Goal: Task Accomplishment & Management: Manage account settings

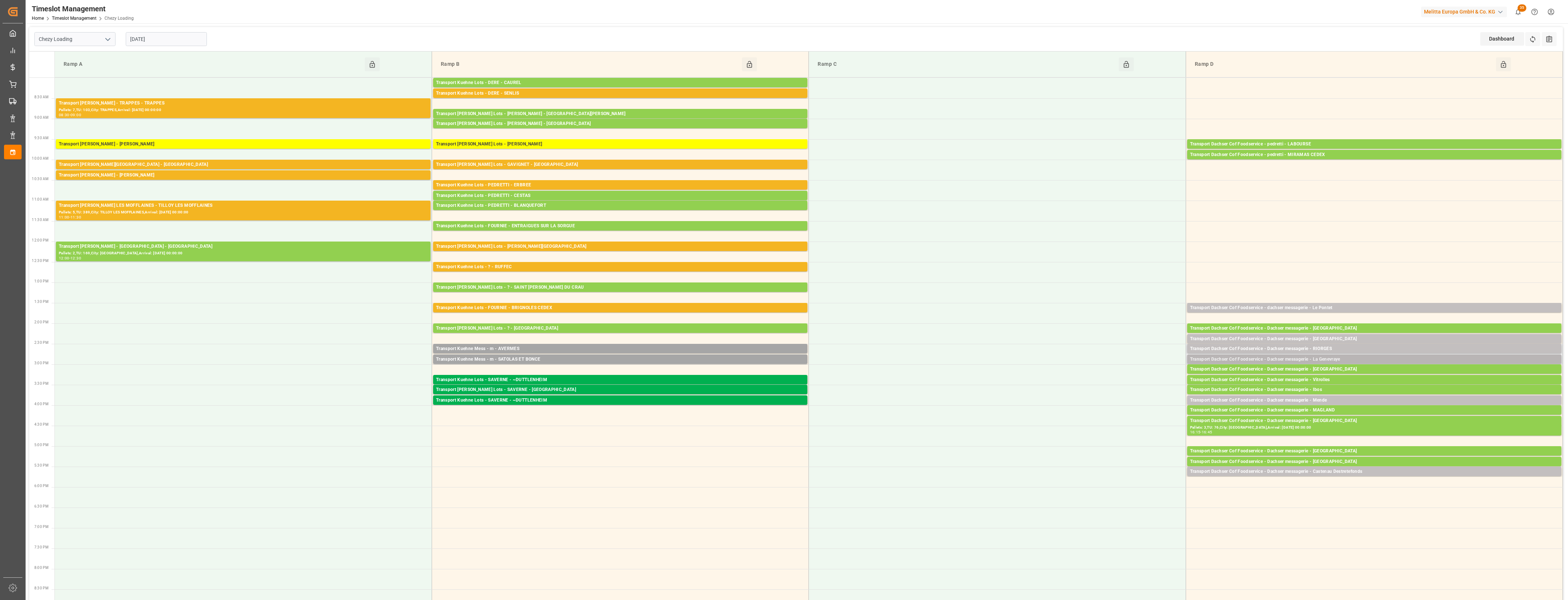
click at [1340, 357] on div "Transport Dachser Cof Foodservice - Dachser messagerie - La Genevraye" at bounding box center [1374, 360] width 368 height 8
click at [1095, 377] on button "Open" at bounding box center [1090, 382] width 51 height 9
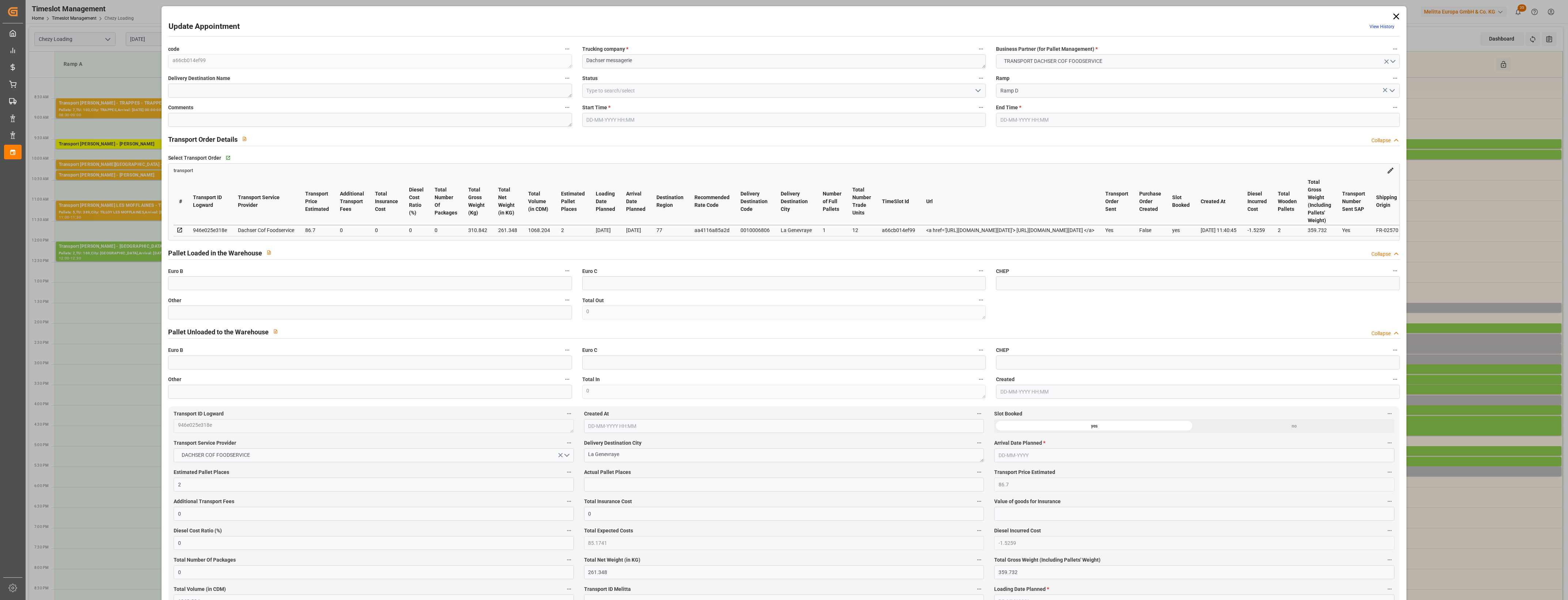
type input "2"
type input "86.7"
type input "0"
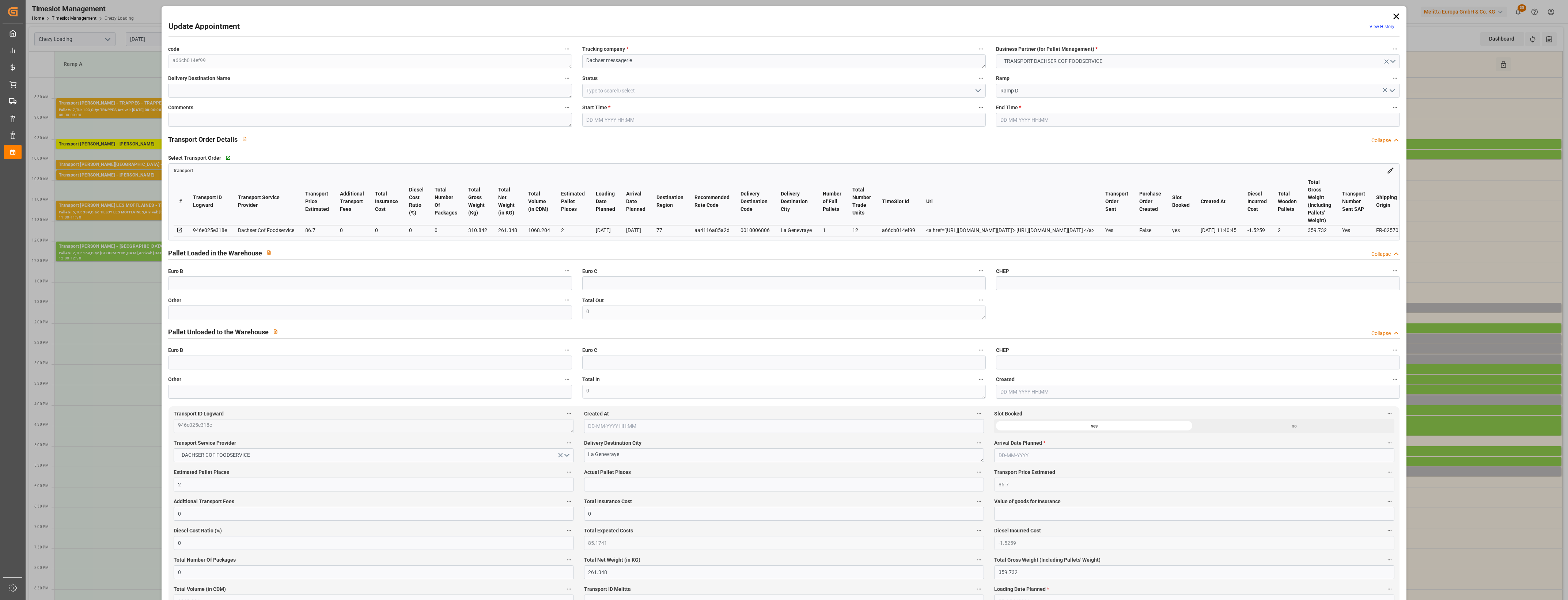
type input "85.1741"
type input "-1.5259"
type input "0"
type input "261.348"
type input "359.732"
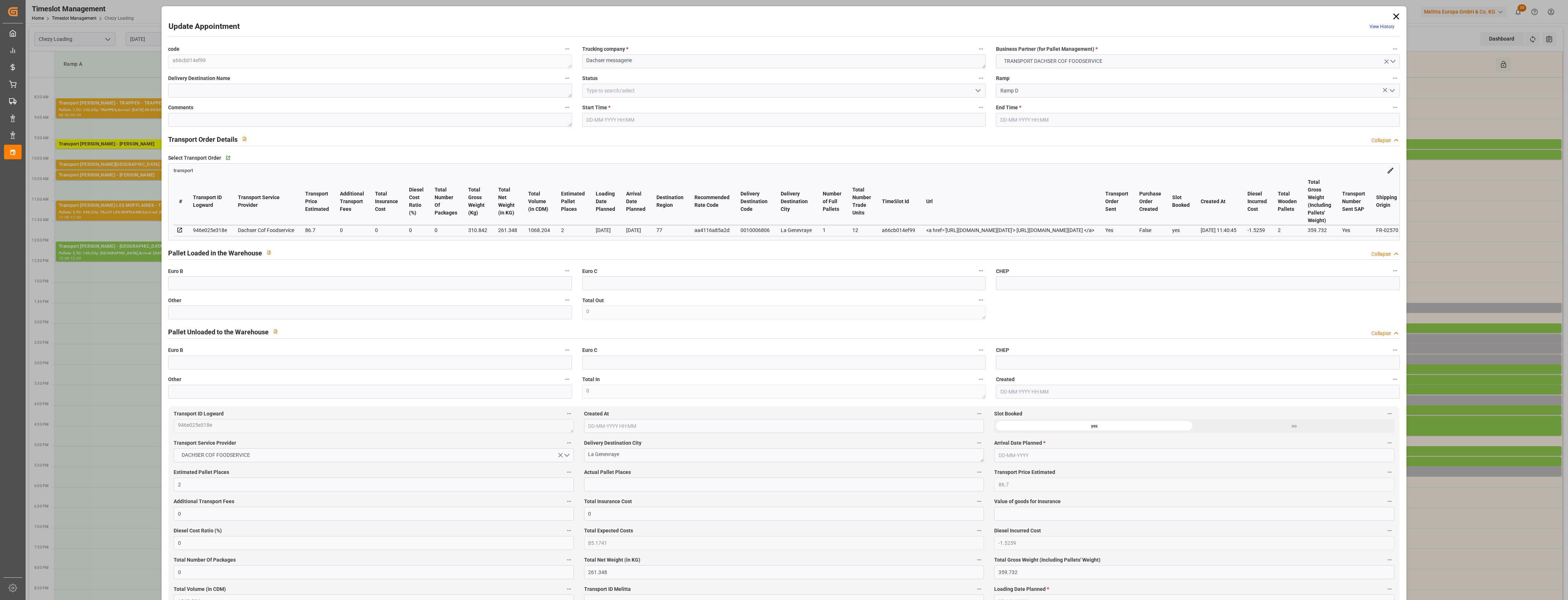
type input "1068.204"
type input "77"
type input "1"
type input "12"
type input "2"
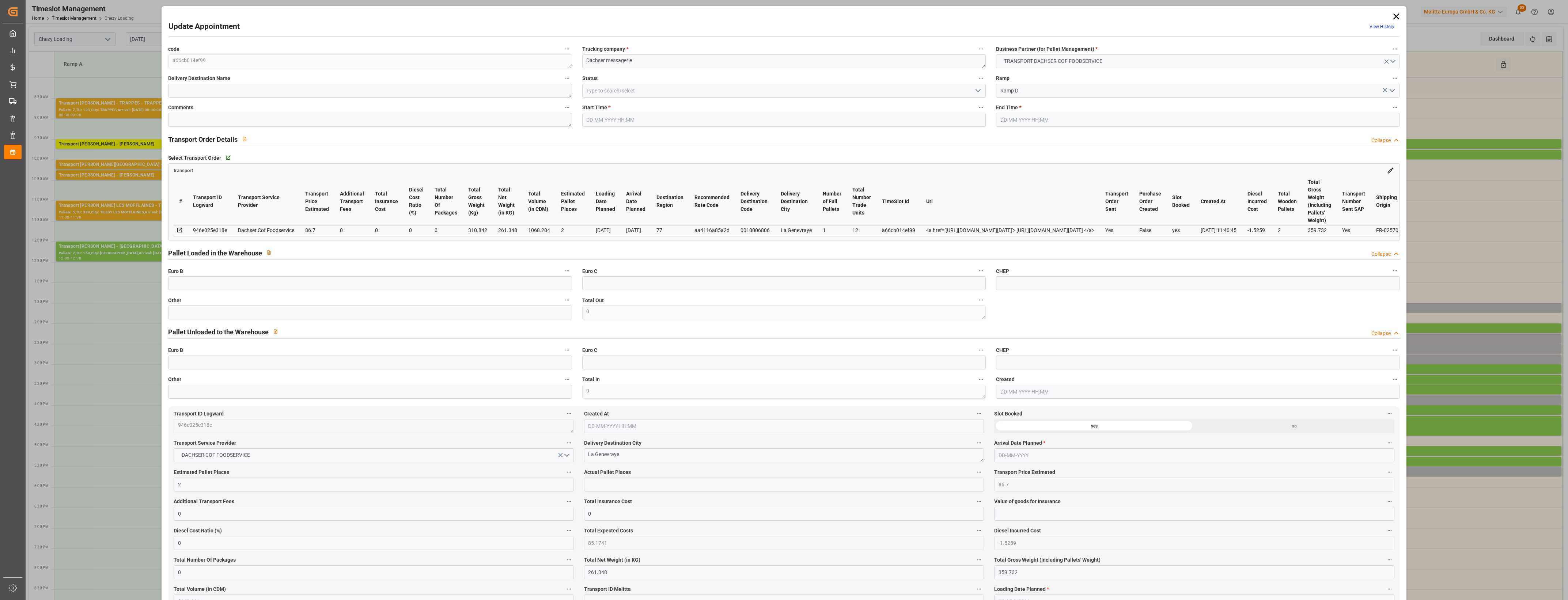
type input "101"
type input "310.842"
type input "0"
type input "4710.8598"
type input "0"
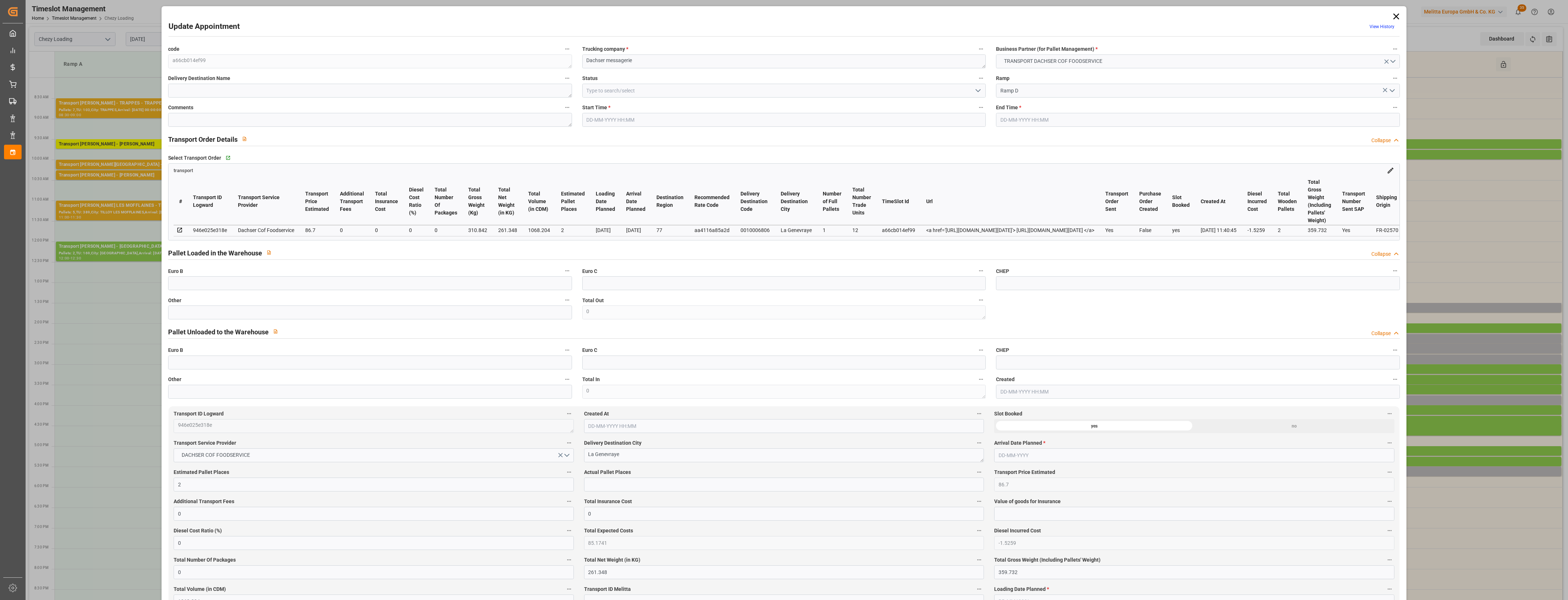
type input "0"
type input "21"
type input "35"
type input "[DATE] 14:45"
type input "[DATE] 15:00"
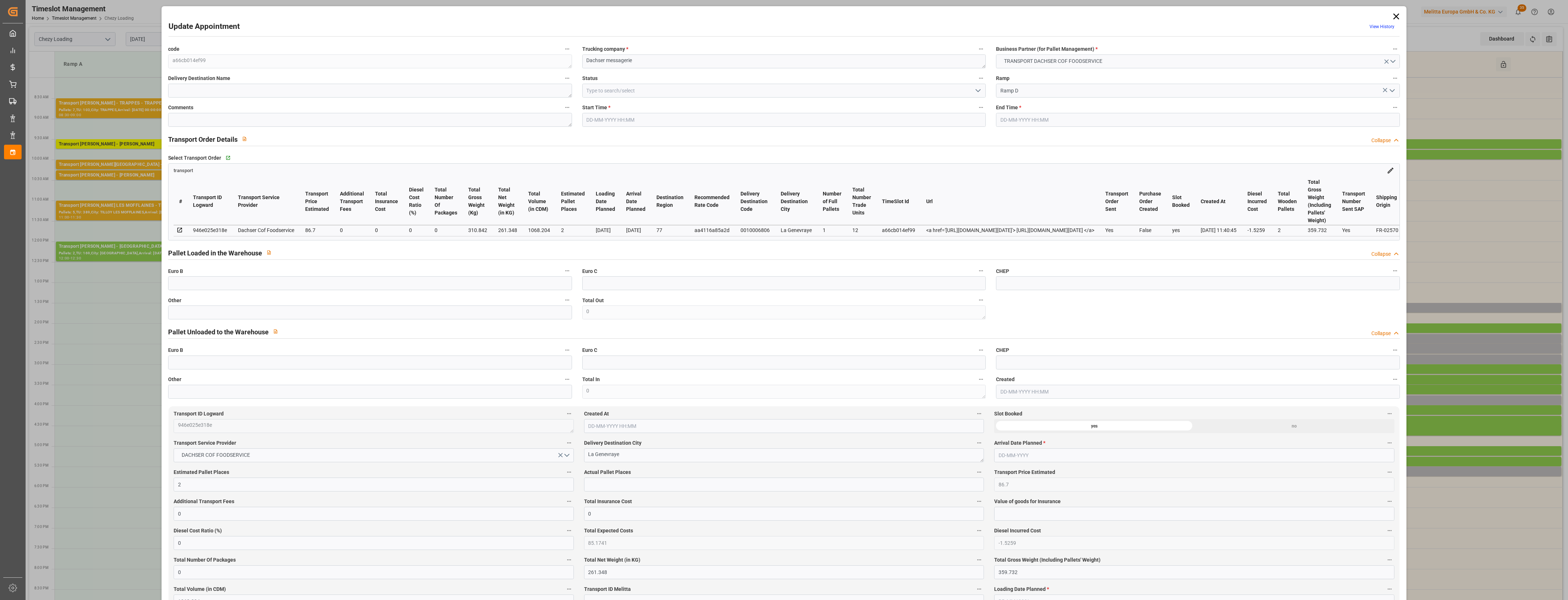
type input "[DATE] 11:58"
type input "[DATE] 11:40"
type input "[DATE]"
click at [346, 312] on input "text" at bounding box center [370, 313] width 404 height 14
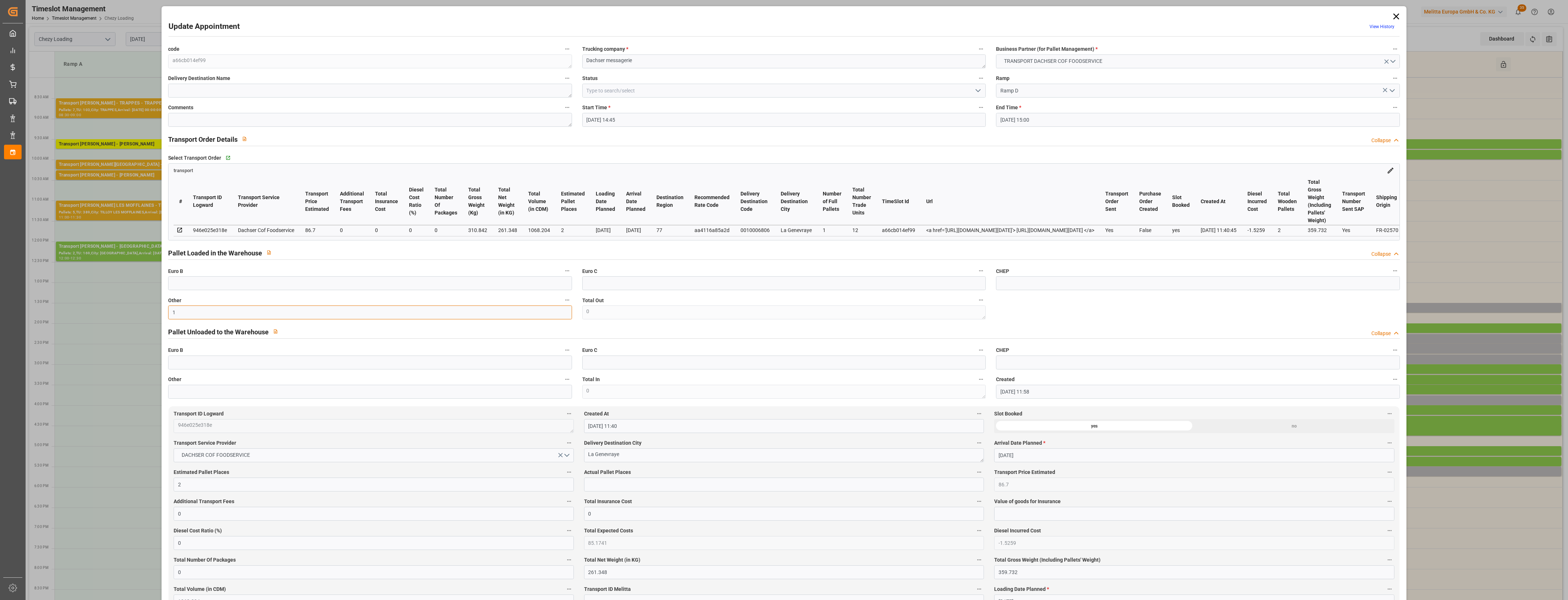
type input "1"
click at [605, 483] on input "text" at bounding box center [784, 485] width 400 height 14
type input "1"
click at [649, 379] on label "Total In" at bounding box center [784, 380] width 404 height 10
click at [976, 379] on button "Total In" at bounding box center [981, 379] width 9 height 9
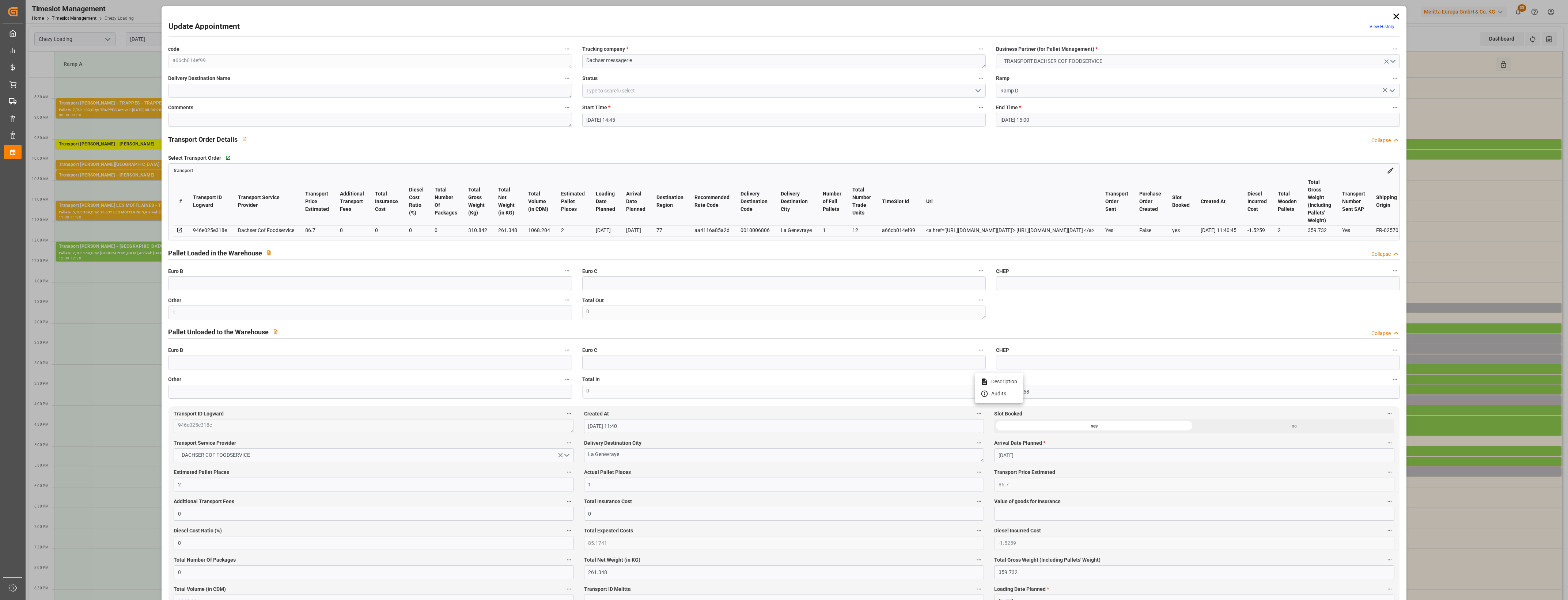
click at [976, 88] on div at bounding box center [784, 300] width 1568 height 600
click at [976, 92] on polyline "open menu" at bounding box center [978, 90] width 4 height 2
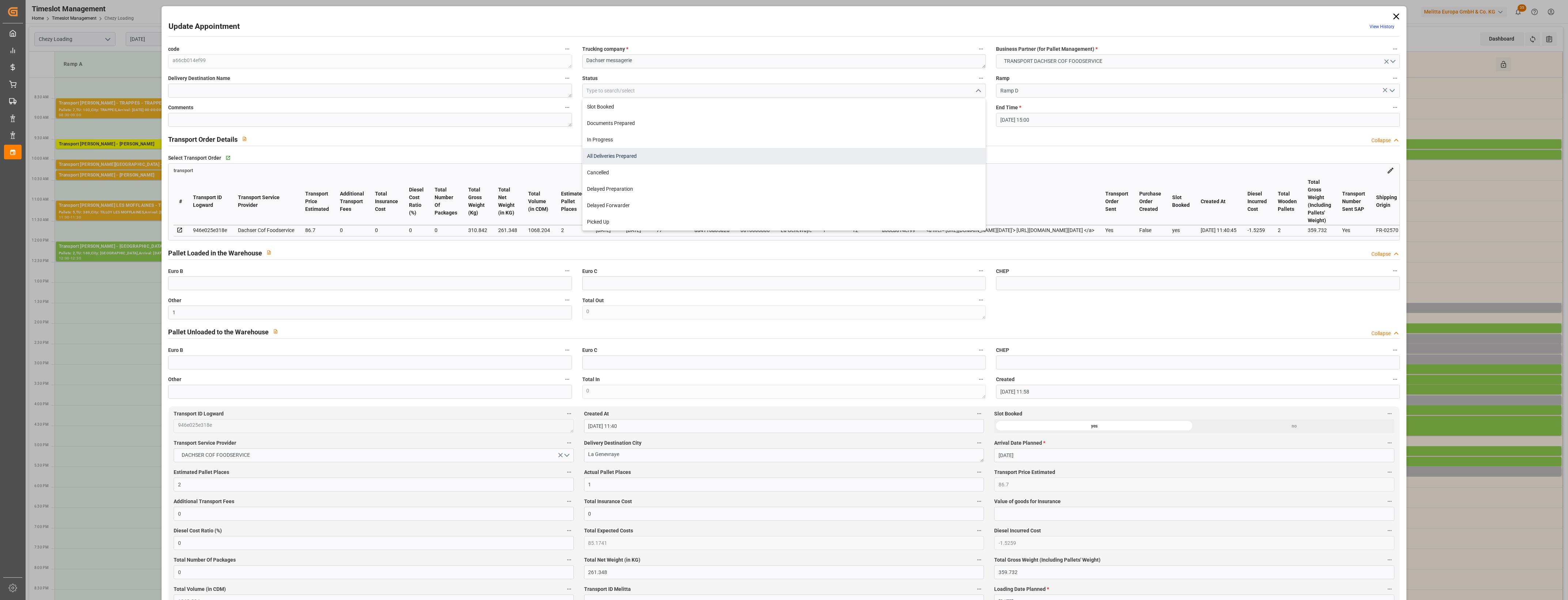
click at [643, 154] on div "All Deliveries Prepared" at bounding box center [784, 156] width 403 height 16
type input "All Deliveries Prepared"
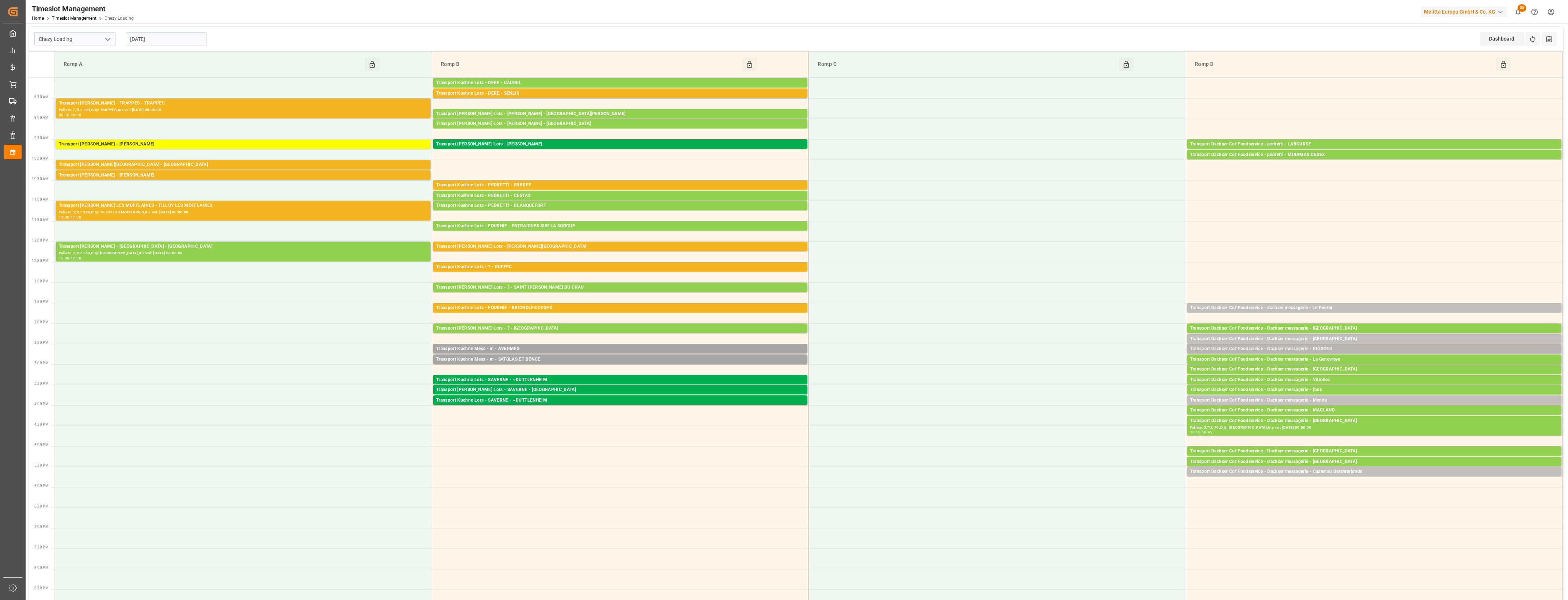
click at [1335, 347] on div "Transport Dachser Cof Foodservice - Dachser messagerie - RIORGES" at bounding box center [1374, 349] width 368 height 8
click at [1110, 381] on button "Open" at bounding box center [1090, 382] width 51 height 9
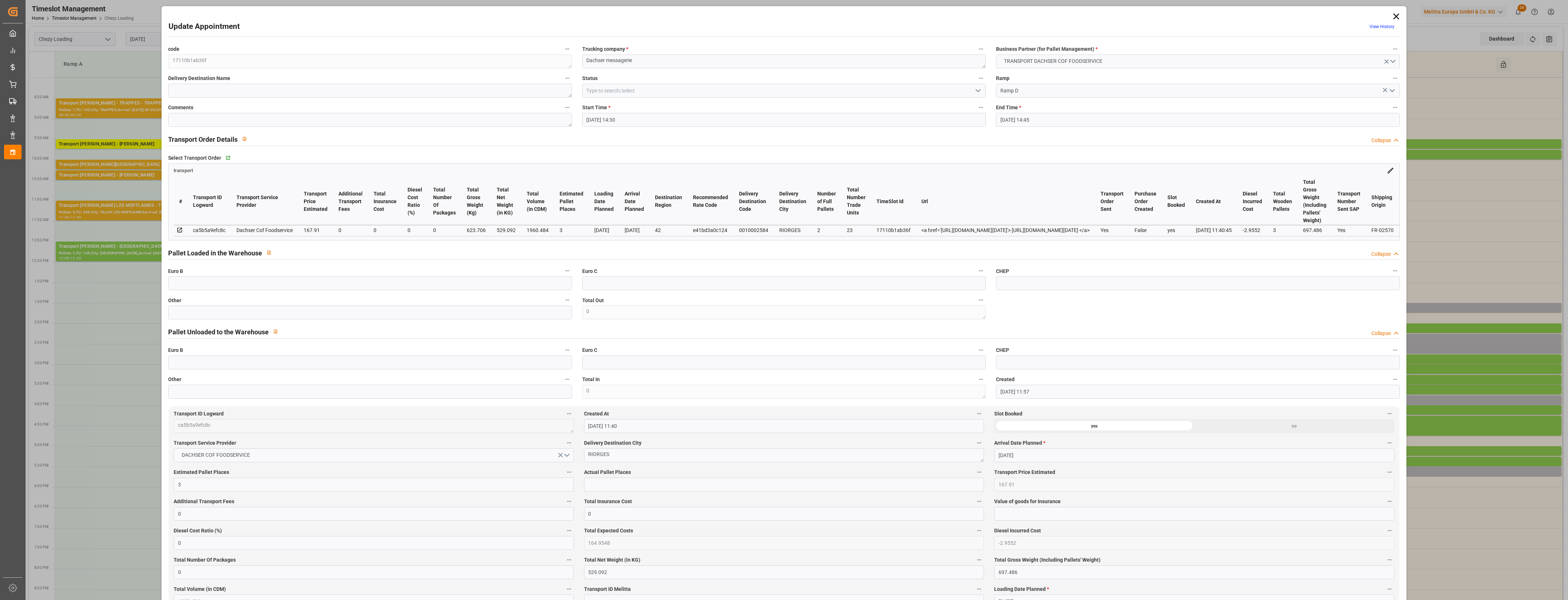
type input "[DATE] 14:30"
type input "[DATE] 14:45"
type input "[DATE] 11:57"
type input "[DATE] 11:40"
type input "[DATE]"
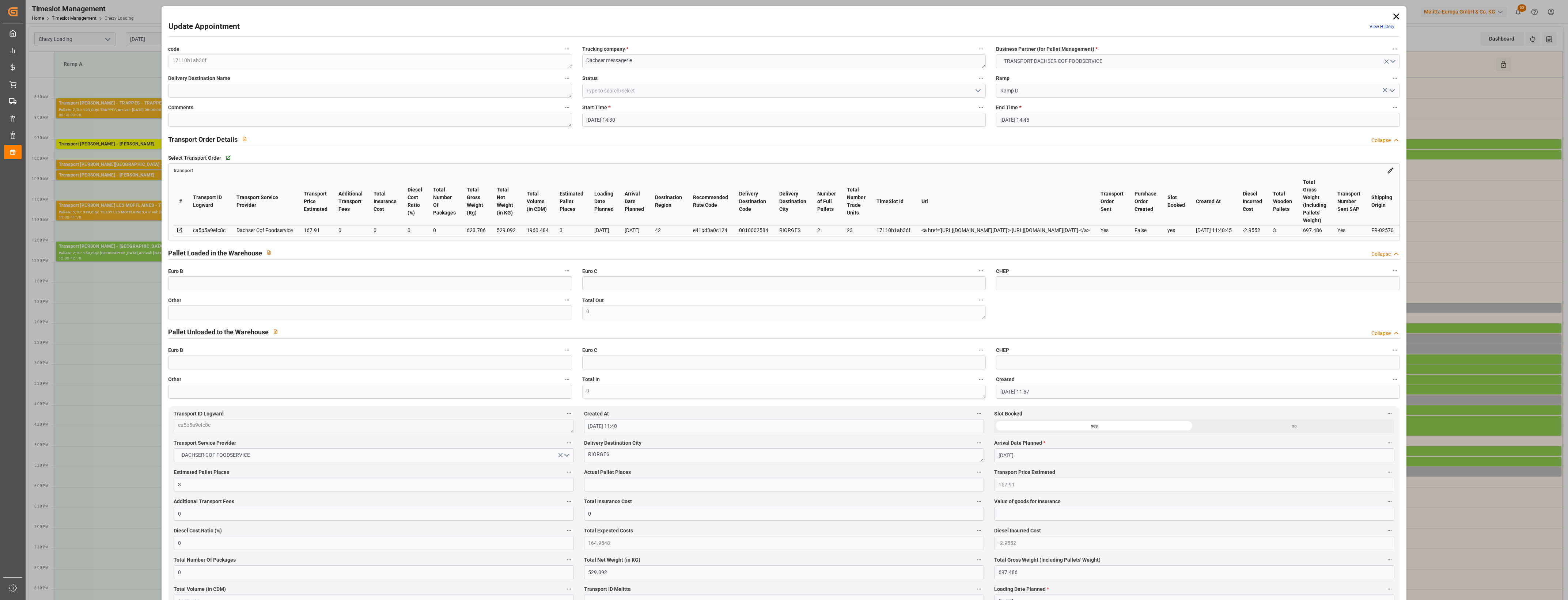
type input "[DATE]"
click at [242, 314] on input "text" at bounding box center [370, 313] width 404 height 14
type input "2"
click at [625, 482] on input "text" at bounding box center [784, 485] width 400 height 14
type input "2"
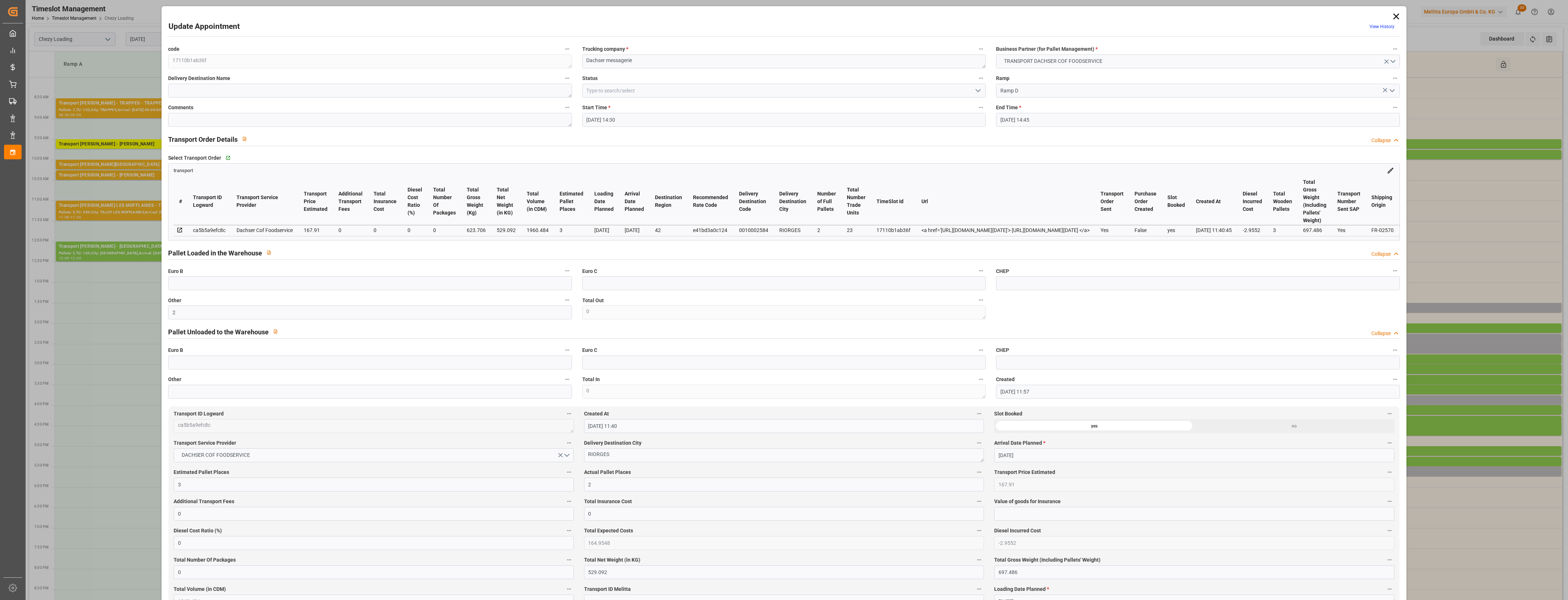
click at [974, 91] on icon "open menu" at bounding box center [978, 91] width 9 height 9
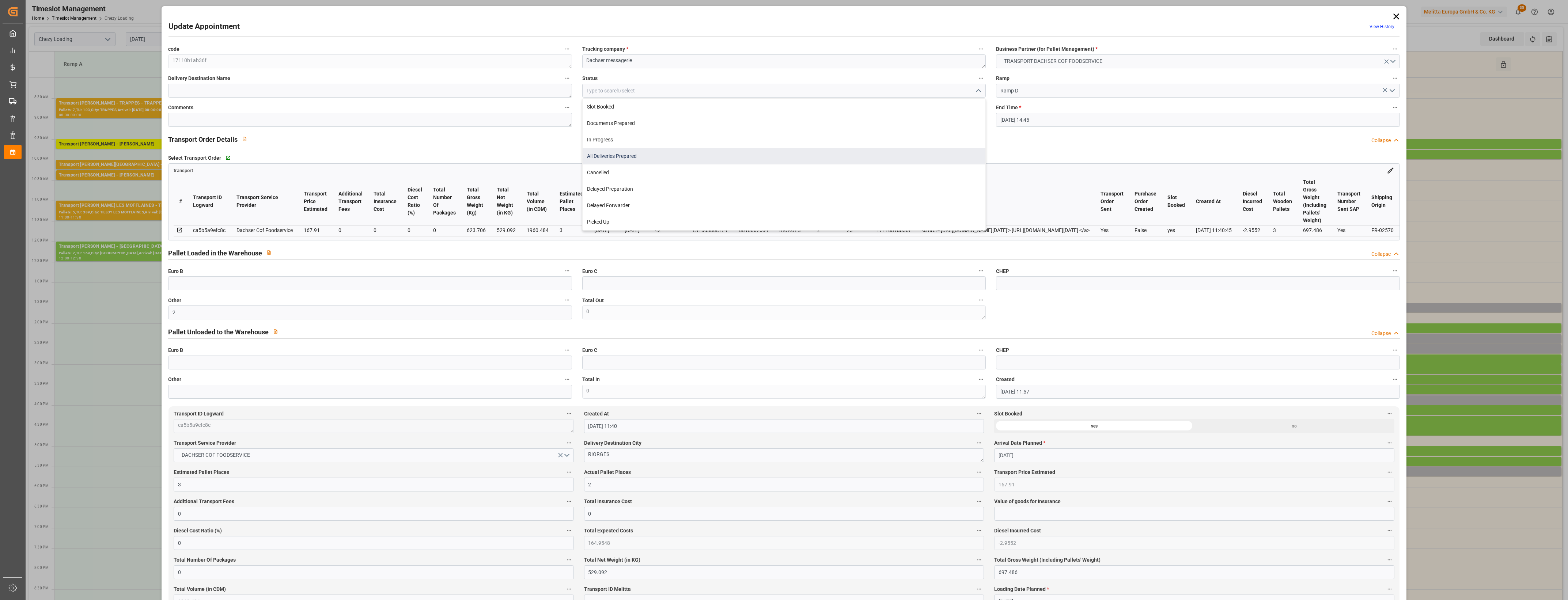
click at [617, 158] on div "All Deliveries Prepared" at bounding box center [784, 156] width 403 height 16
type input "All Deliveries Prepared"
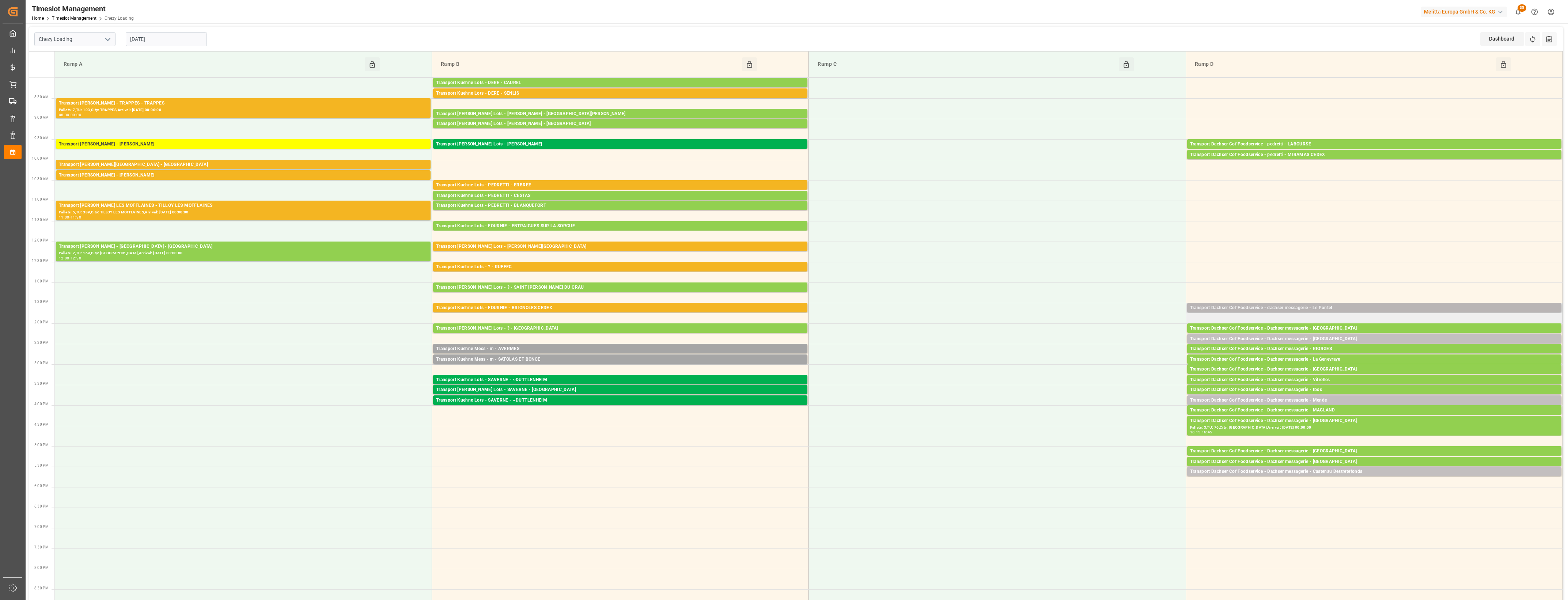
click at [1371, 308] on div "Transport Dachser Cof Foodservice - dachser messagerie - Le Pontet" at bounding box center [1374, 308] width 368 height 8
click at [1110, 340] on button "Open" at bounding box center [1090, 341] width 51 height 9
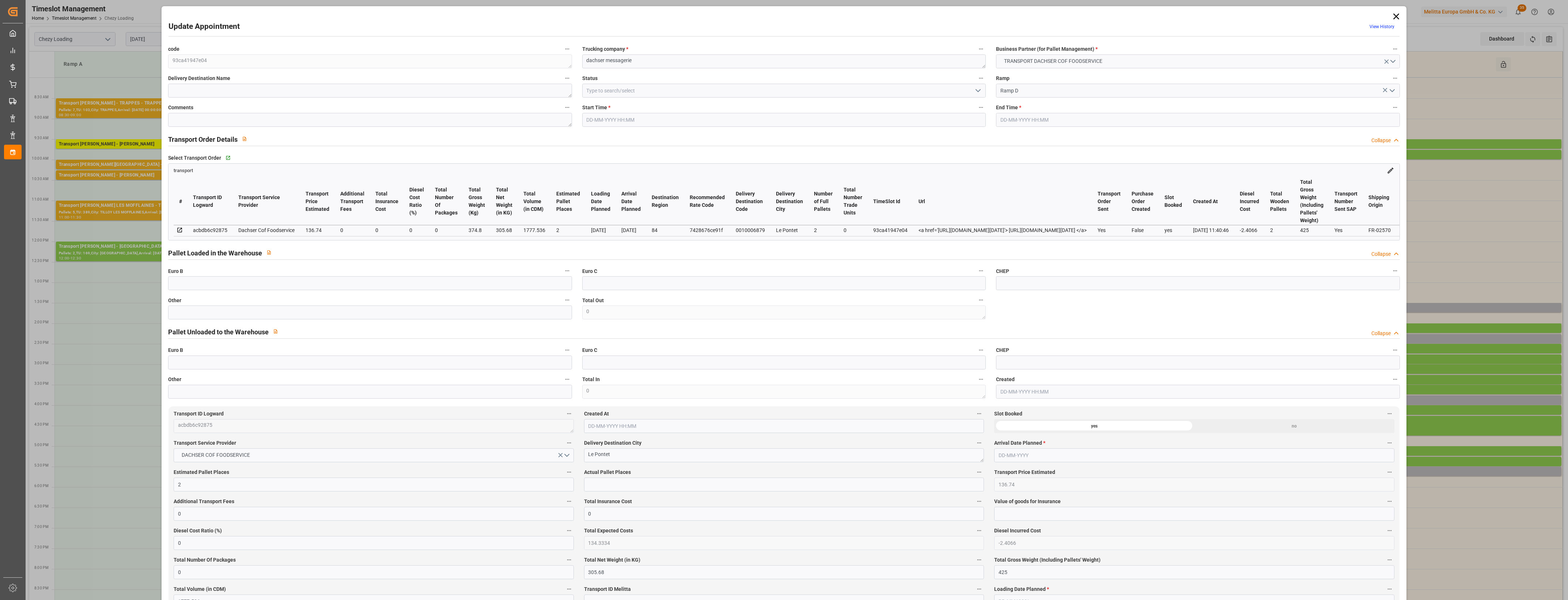
type input "[DATE] 13:30"
type input "[DATE] 13:45"
type input "[DATE] 12:37"
type input "[DATE] 11:40"
type input "[DATE]"
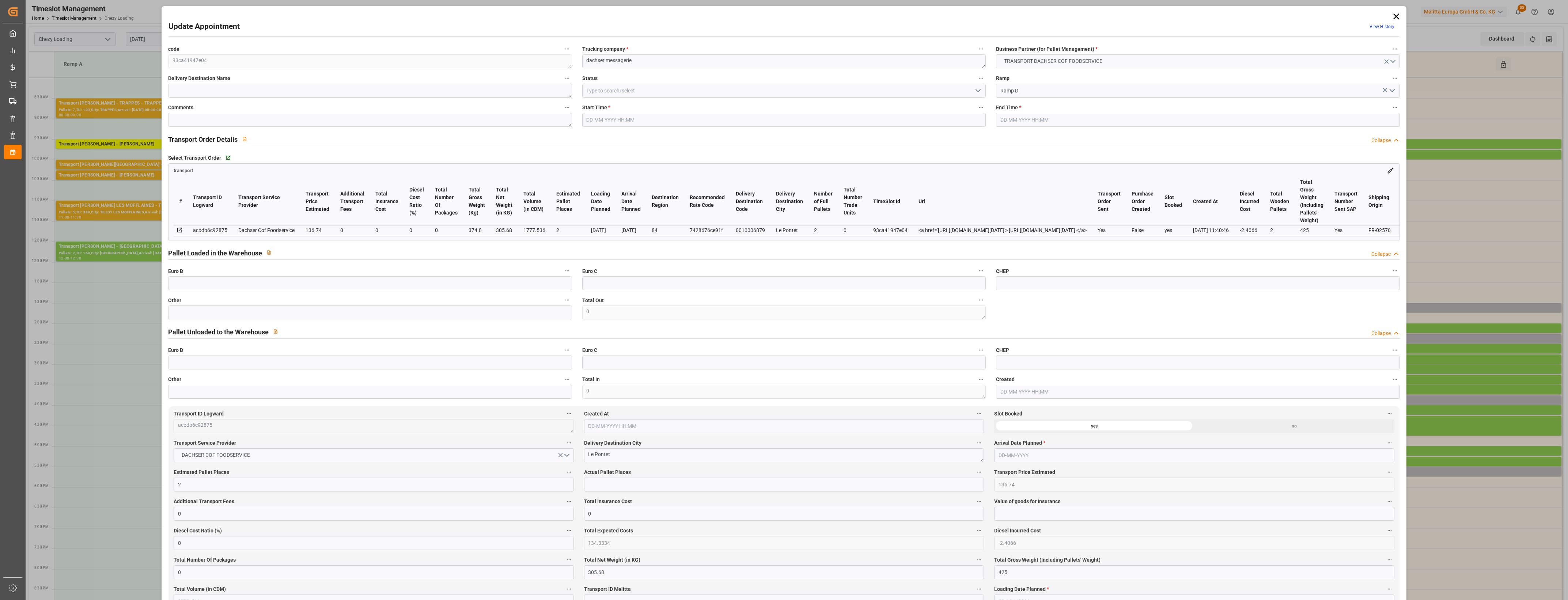
type input "[DATE]"
click at [172, 313] on input "text" at bounding box center [370, 313] width 404 height 14
type input "2"
click at [594, 488] on input "text" at bounding box center [784, 485] width 400 height 14
type input "2"
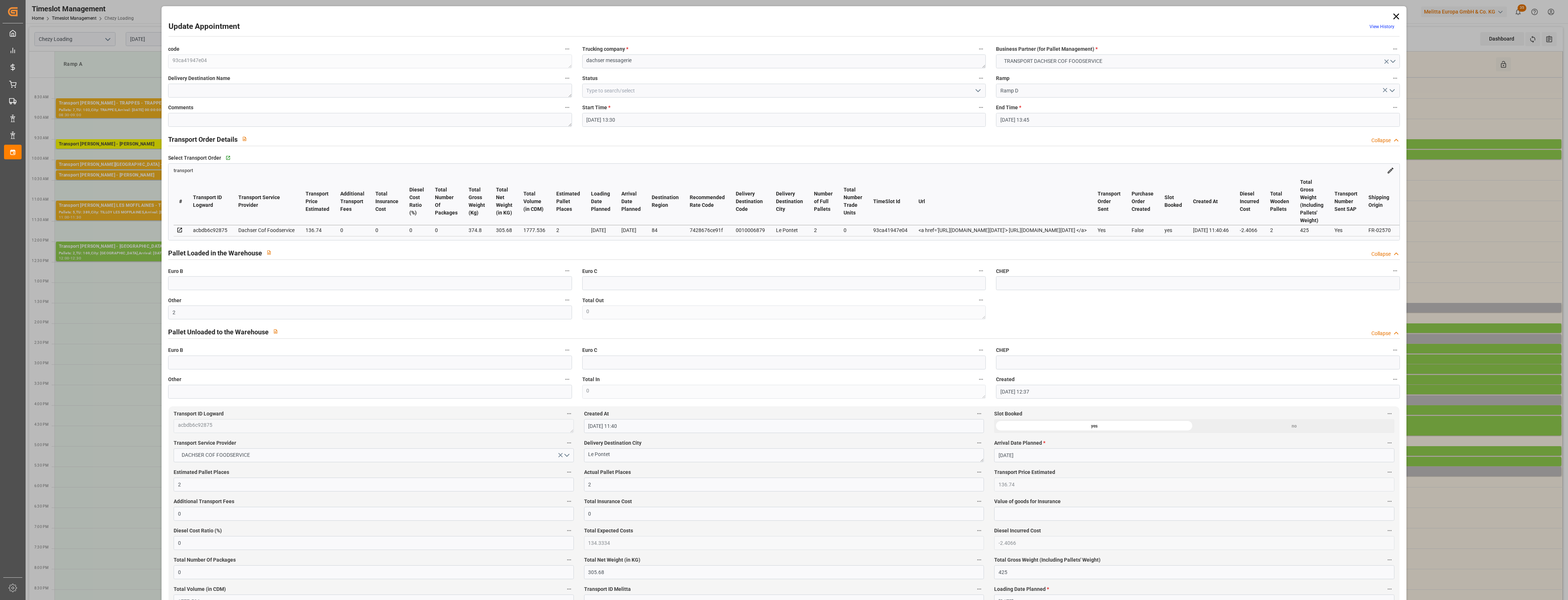
click at [673, 474] on label "Actual Pallet Places" at bounding box center [784, 472] width 400 height 10
click at [974, 474] on button "Actual Pallet Places" at bounding box center [979, 472] width 9 height 9
click at [673, 474] on div at bounding box center [784, 300] width 1568 height 600
click at [978, 95] on icon "open menu" at bounding box center [978, 91] width 9 height 9
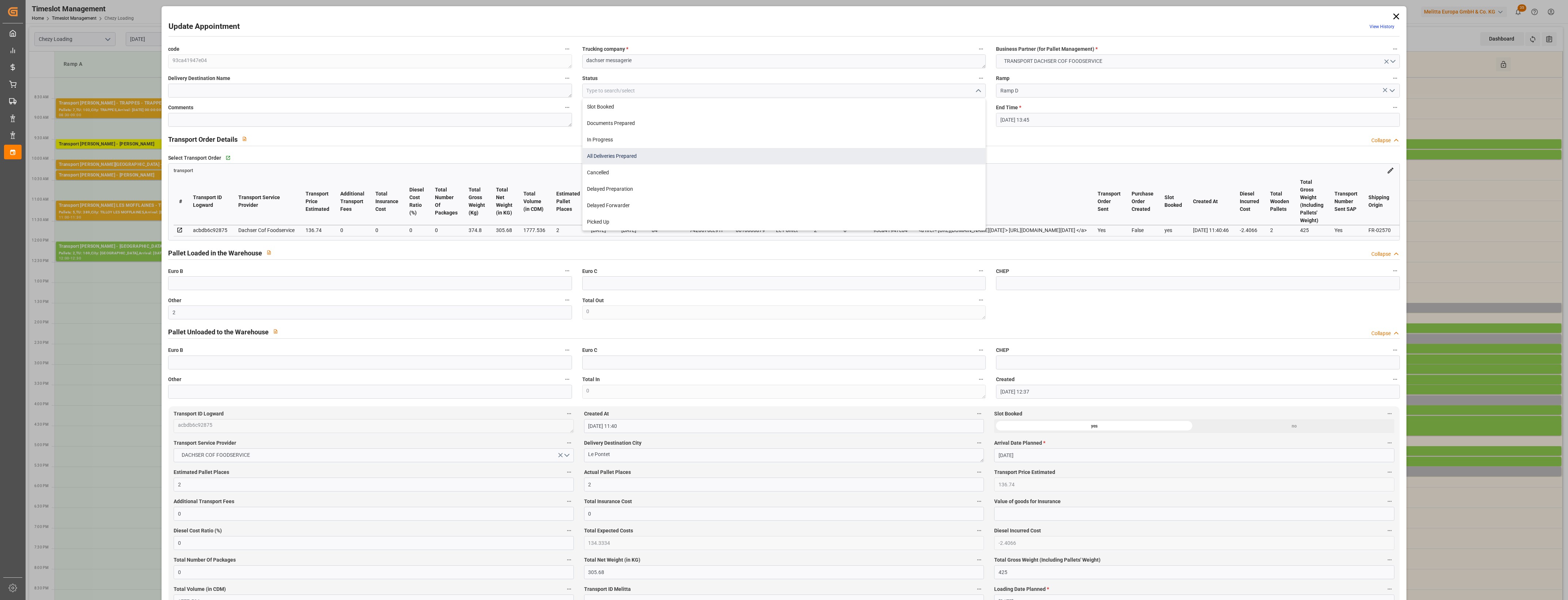
click at [610, 154] on div "All Deliveries Prepared" at bounding box center [784, 156] width 403 height 16
type input "All Deliveries Prepared"
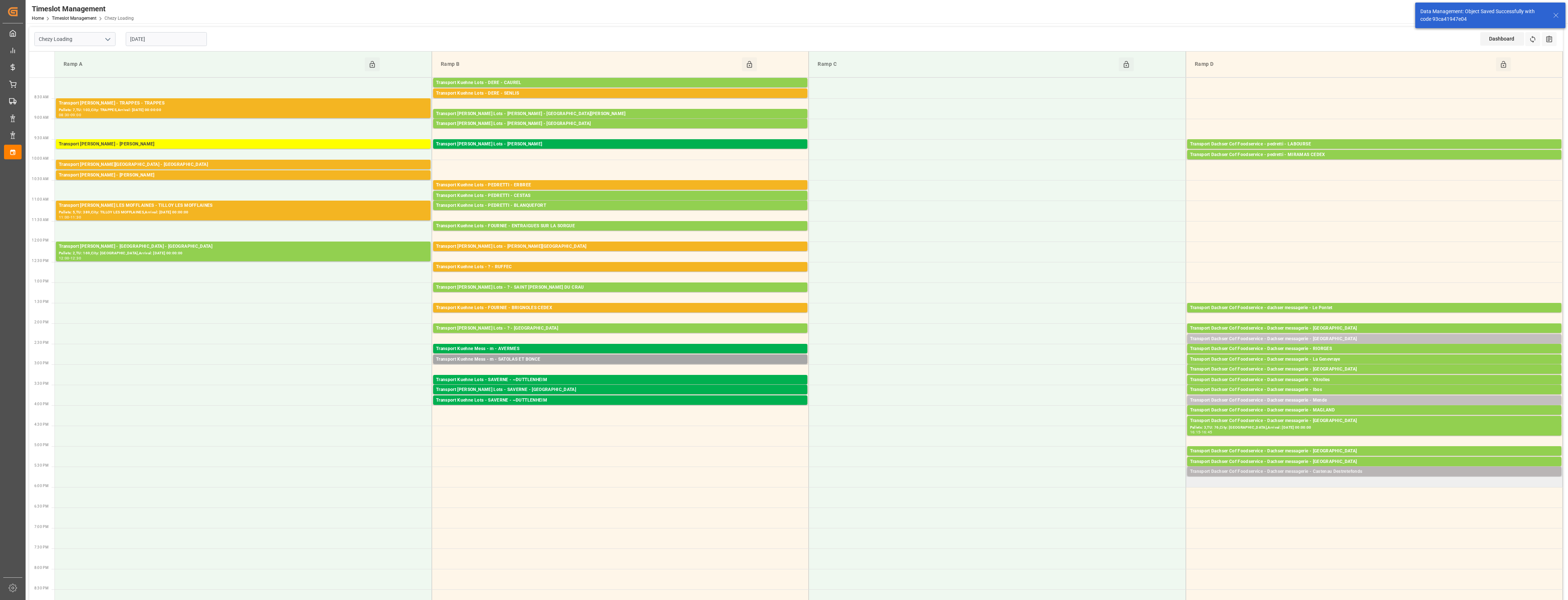
click at [1342, 472] on div "Transport Dachser Cof Foodservice - Dachser messagerie - Castenau Destretefonds" at bounding box center [1374, 472] width 368 height 8
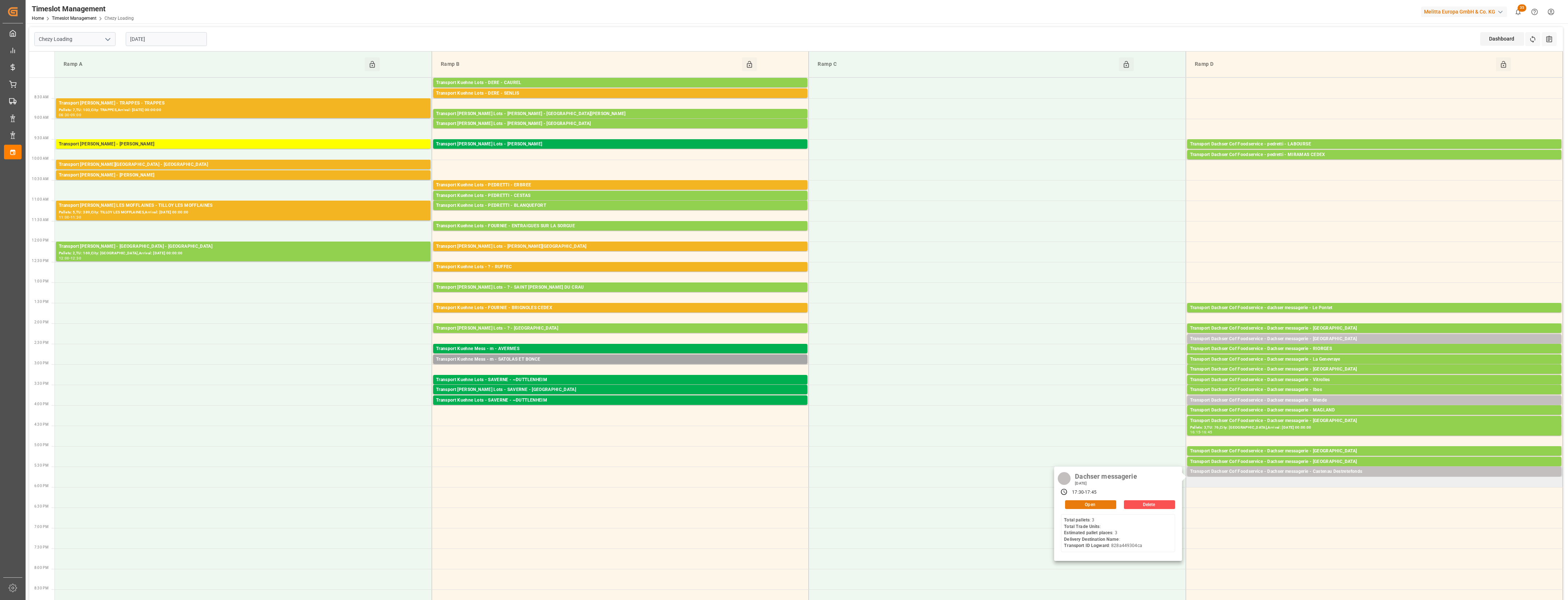
click at [1099, 508] on button "Open" at bounding box center [1090, 505] width 51 height 9
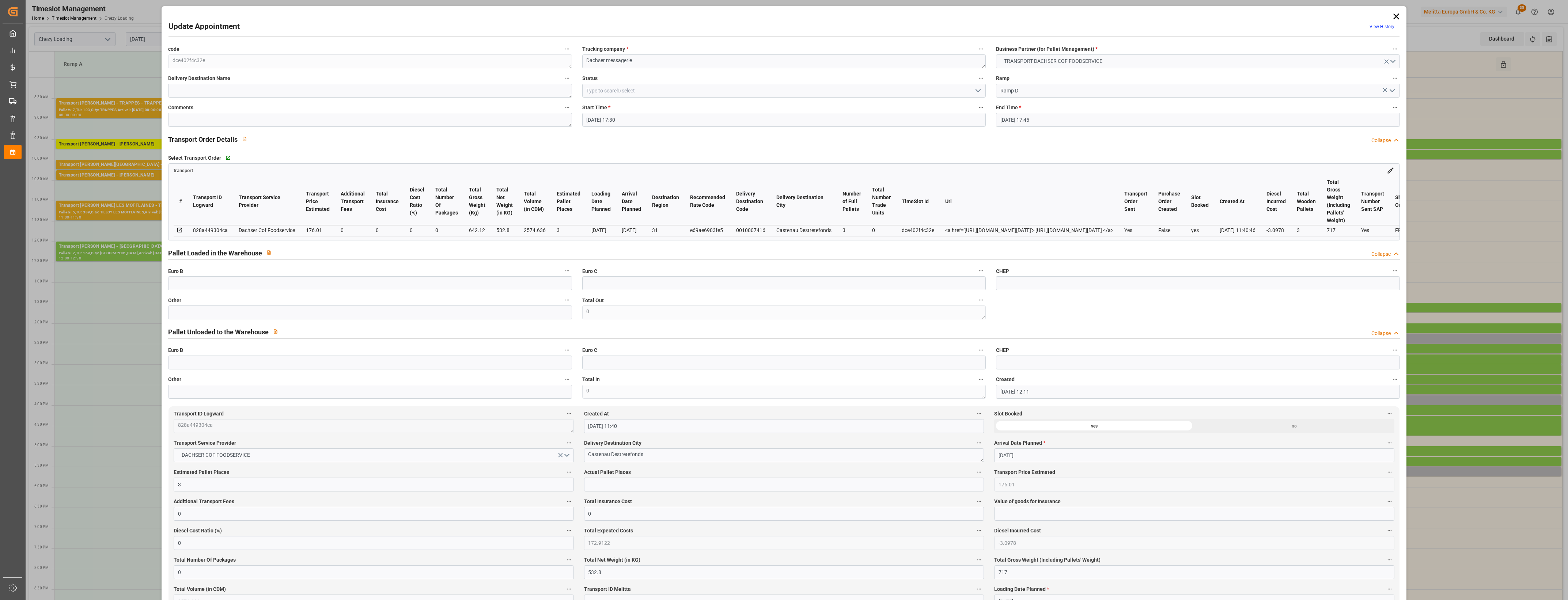
type input "[DATE] 17:30"
type input "[DATE] 17:45"
type input "[DATE] 12:11"
type input "[DATE] 11:40"
type input "[DATE]"
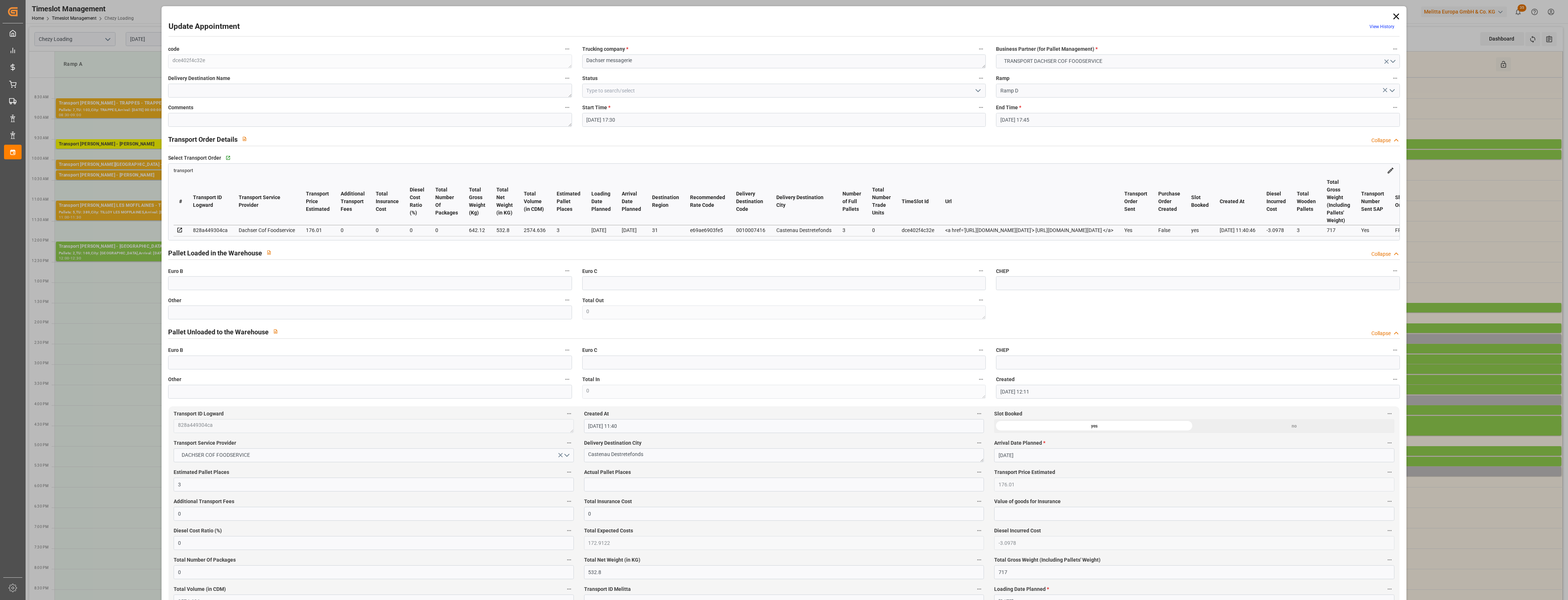
type input "[DATE]"
click at [201, 318] on input "text" at bounding box center [370, 313] width 404 height 14
type input "3"
click at [598, 484] on input "text" at bounding box center [784, 485] width 400 height 14
type input "3"
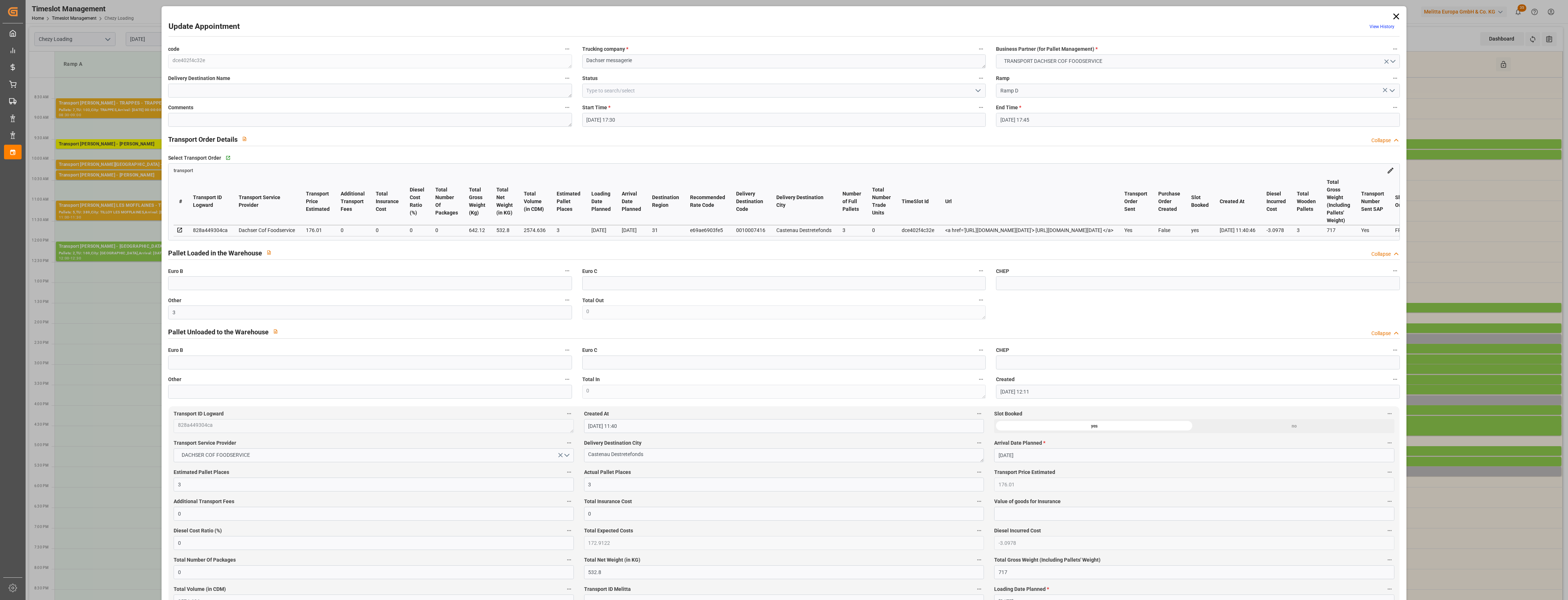
click at [660, 477] on label "Actual Pallet Places" at bounding box center [784, 472] width 400 height 10
click at [974, 477] on button "Actual Pallet Places" at bounding box center [979, 472] width 9 height 9
click at [660, 474] on div at bounding box center [784, 300] width 1568 height 600
click at [976, 91] on icon "open menu" at bounding box center [978, 91] width 9 height 9
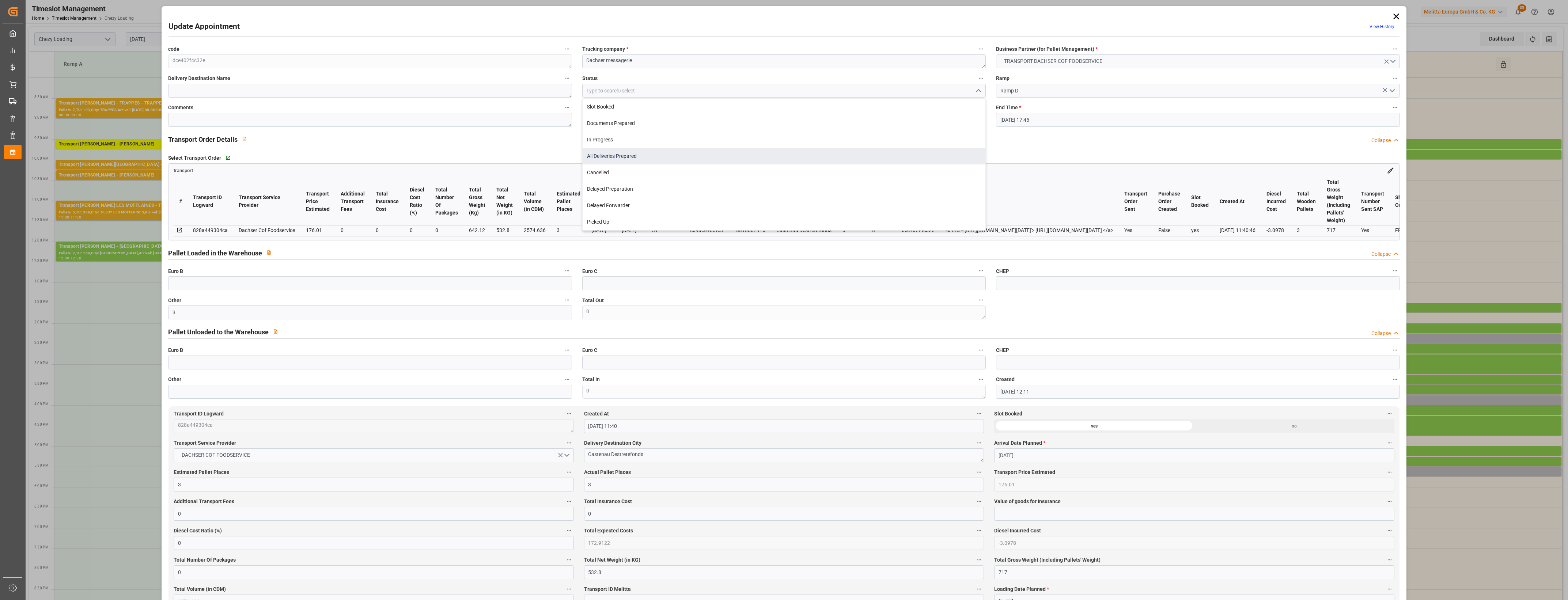
click at [655, 158] on div "All Deliveries Prepared" at bounding box center [784, 156] width 403 height 16
type input "All Deliveries Prepared"
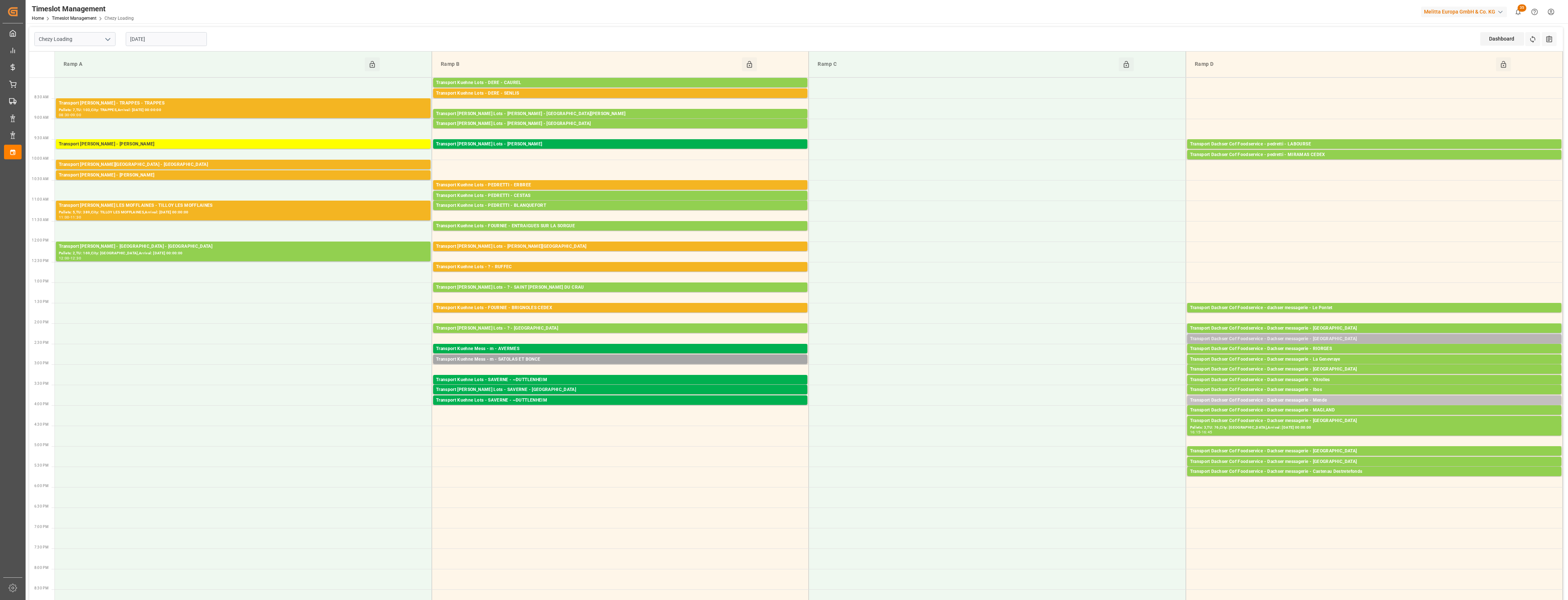
click at [1361, 338] on div "Transport Dachser Cof Foodservice - Dachser messagerie - [GEOGRAPHIC_DATA]" at bounding box center [1374, 340] width 368 height 8
click at [1109, 361] on button "Open" at bounding box center [1090, 362] width 51 height 9
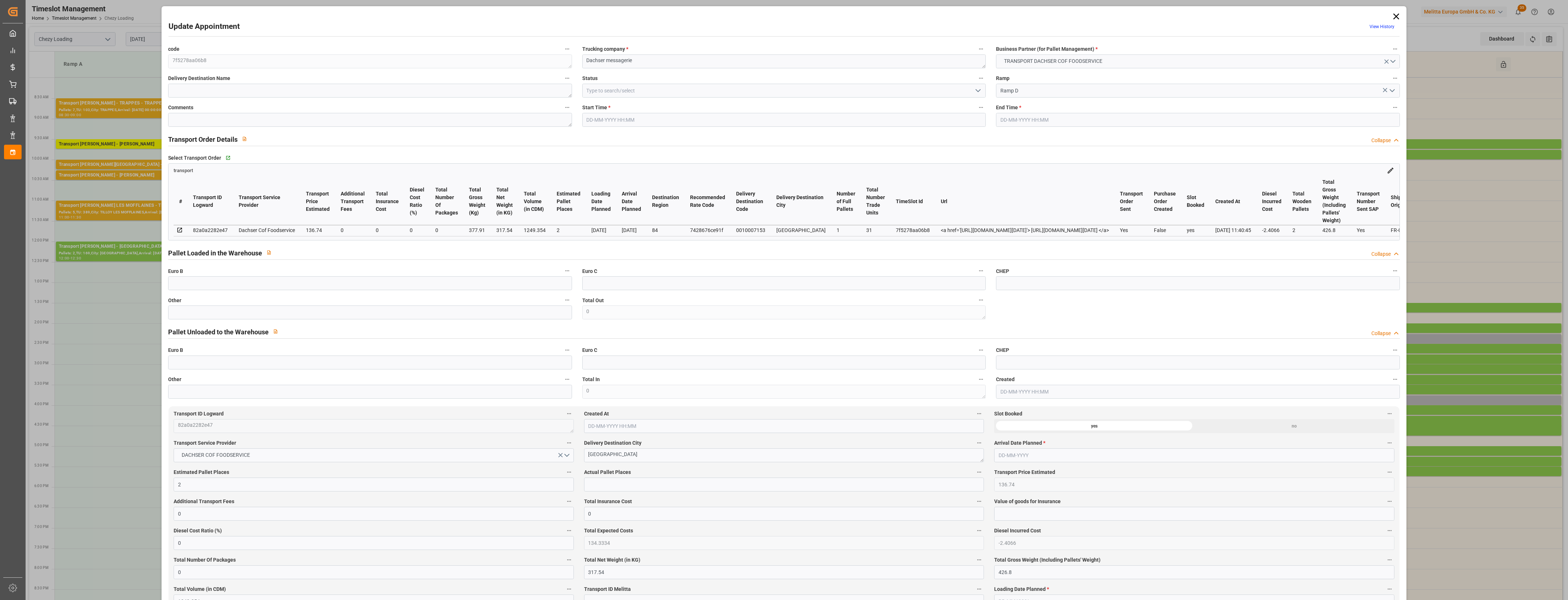
type input "2"
type input "136.74"
type input "0"
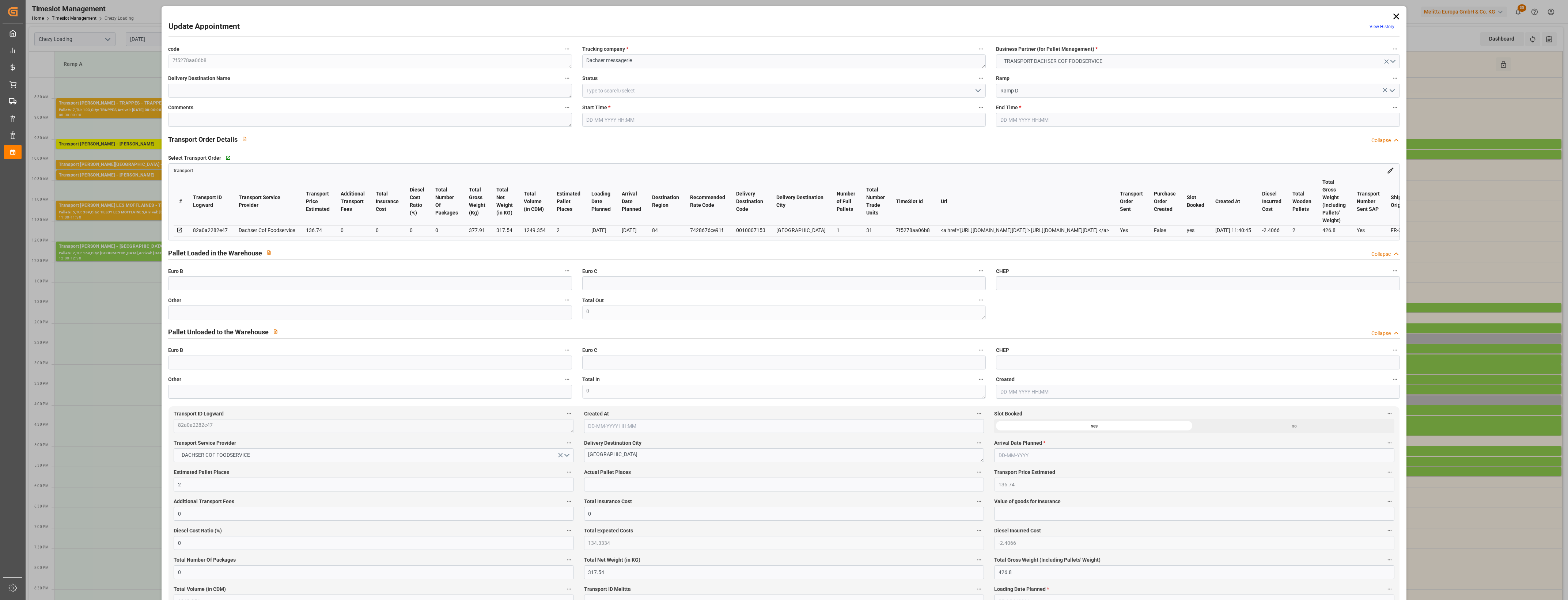
type input "134.3334"
type input "-2.4066"
type input "0"
type input "317.54"
type input "426.8"
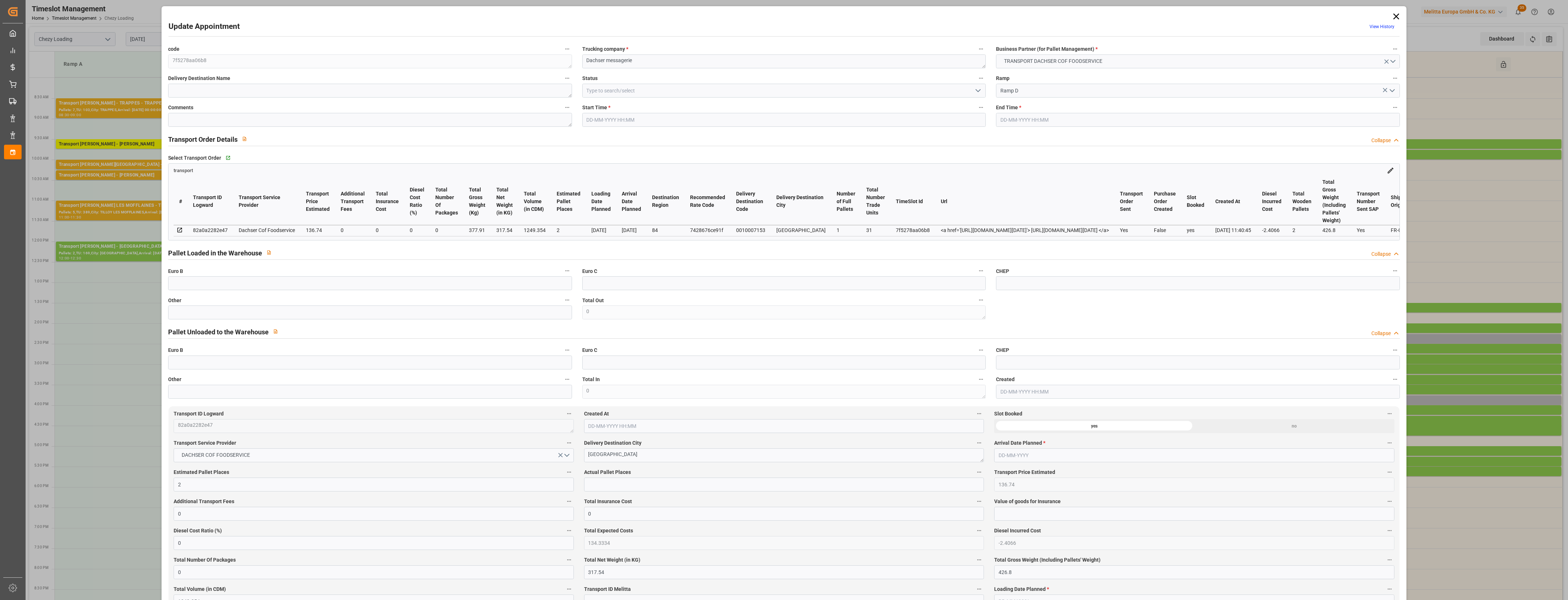
type input "1249.354"
type input "84"
type input "1"
type input "31"
type input "2"
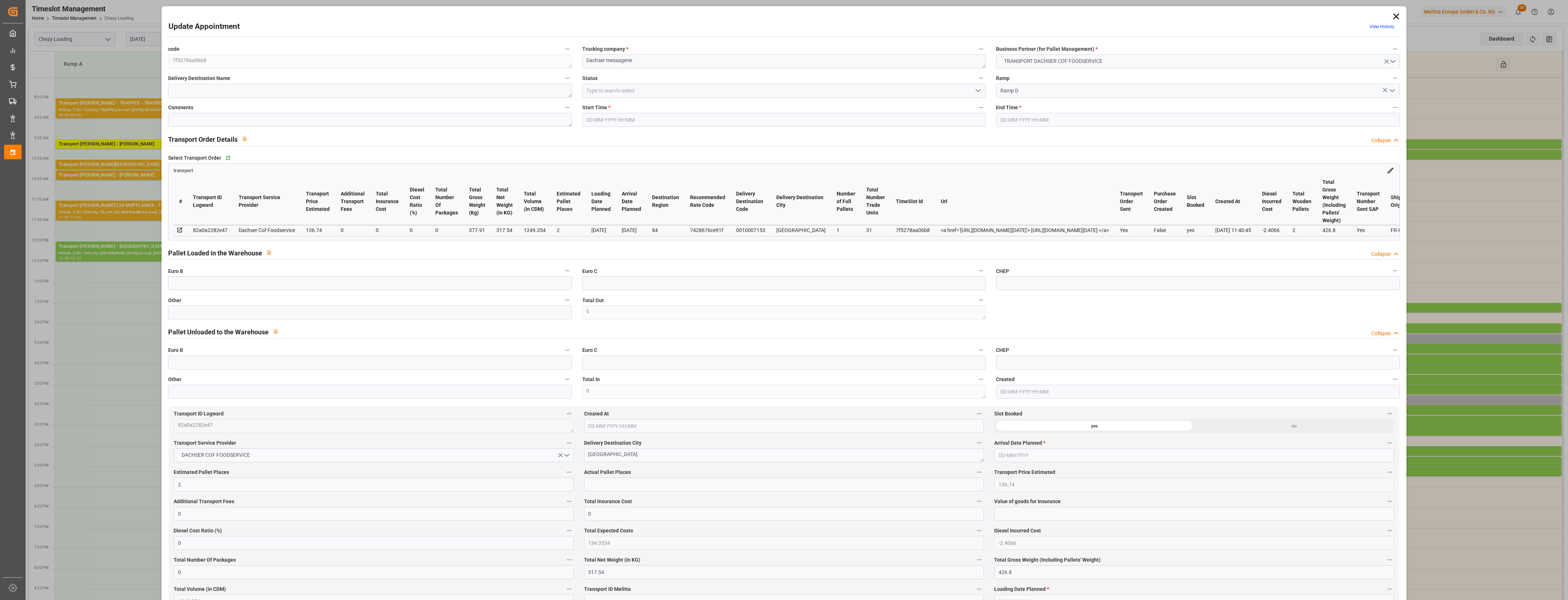
type input "101"
type input "377.91"
type input "0"
type input "4710.8598"
type input "0"
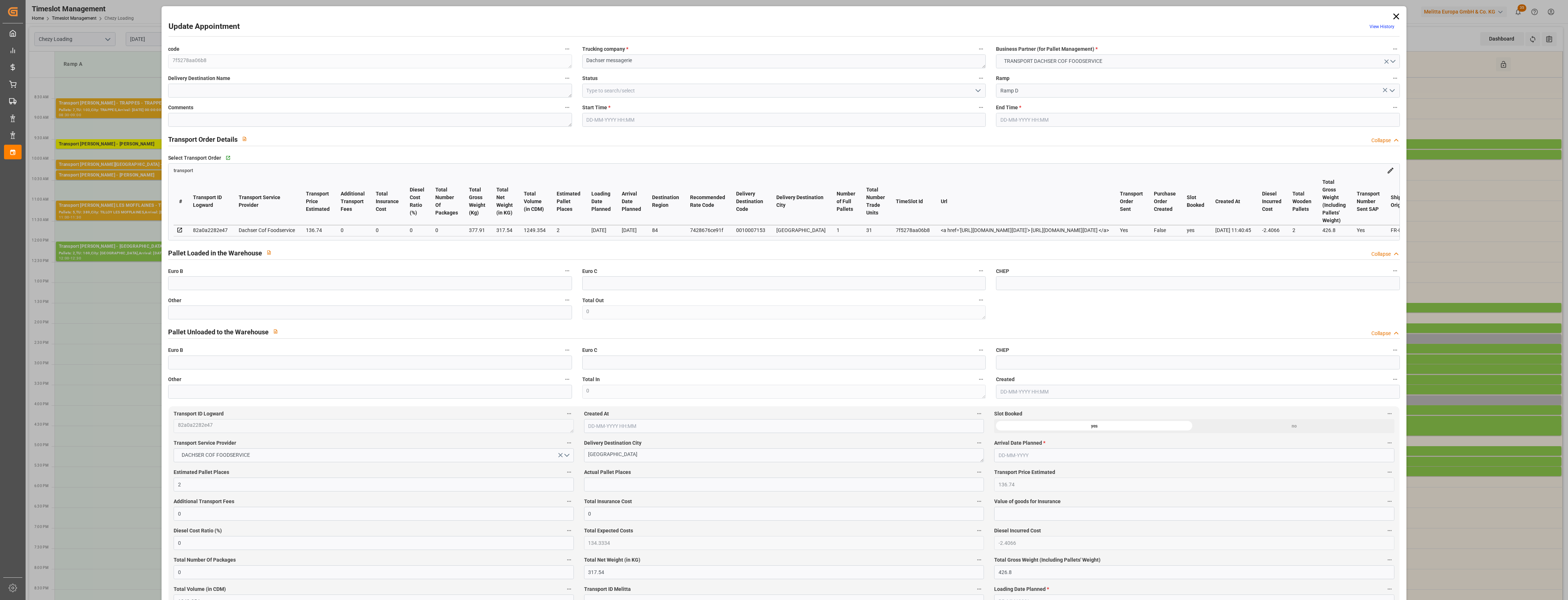
type input "0"
type input "21"
type input "35"
type input "[DATE] 14:15"
type input "[DATE] 14:30"
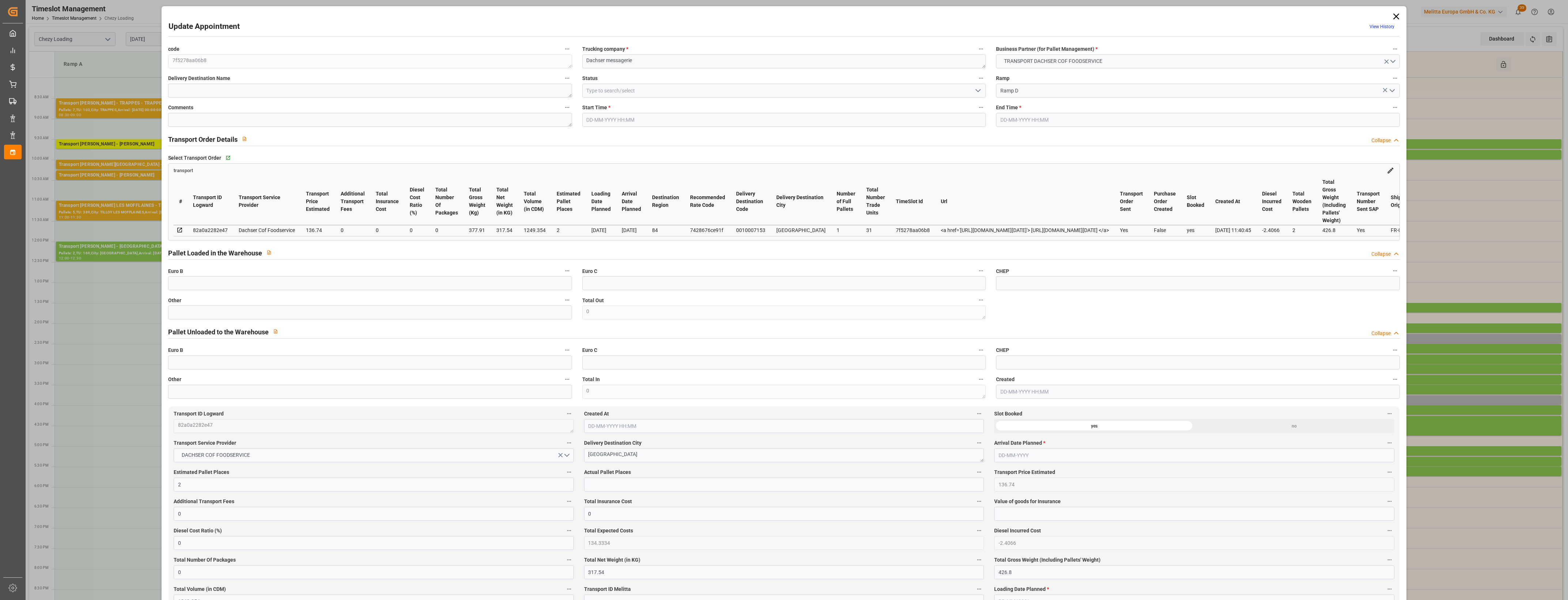
type input "[DATE] 11:56"
type input "[DATE] 11:40"
type input "[DATE]"
click at [246, 319] on input "text" at bounding box center [370, 313] width 404 height 14
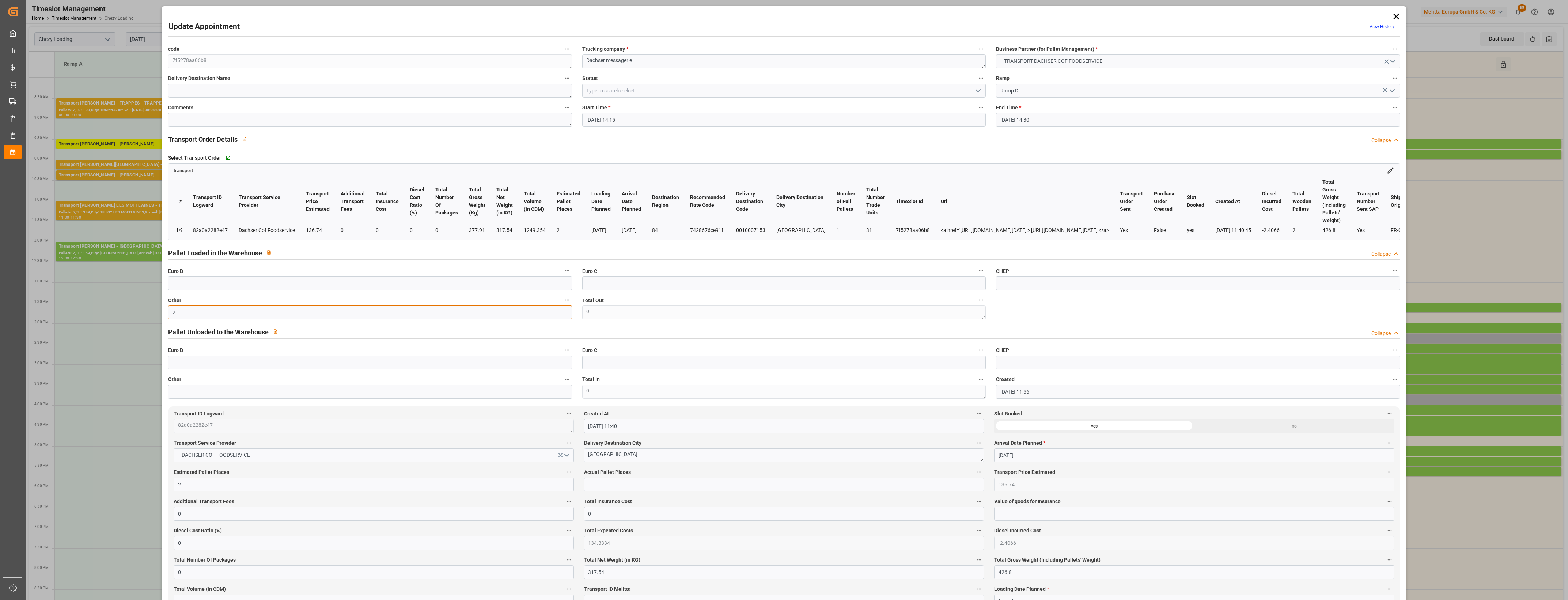
type input "2"
click at [624, 490] on input "text" at bounding box center [784, 485] width 400 height 14
type input "2"
click at [665, 475] on label "Actual Pallet Places" at bounding box center [784, 472] width 400 height 10
click at [974, 475] on button "Actual Pallet Places" at bounding box center [979, 472] width 9 height 9
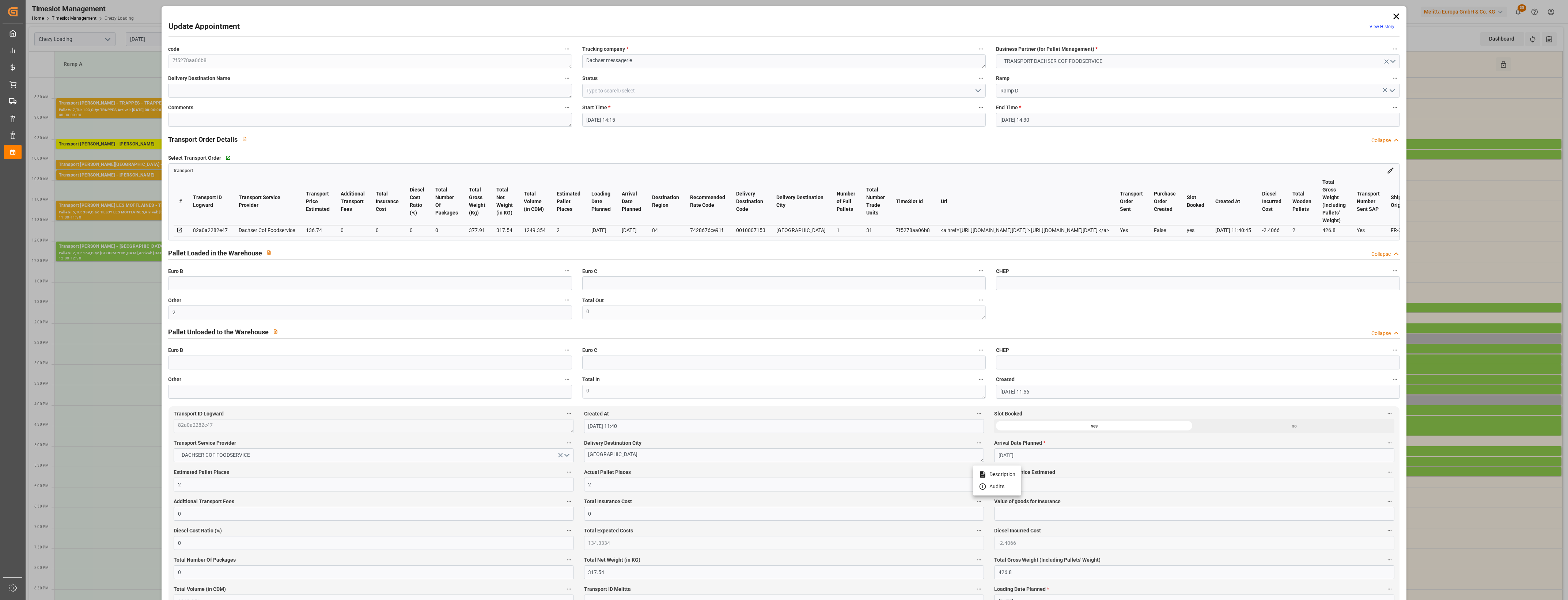
click at [690, 475] on div at bounding box center [784, 300] width 1568 height 600
click at [975, 92] on icon "open menu" at bounding box center [978, 91] width 9 height 9
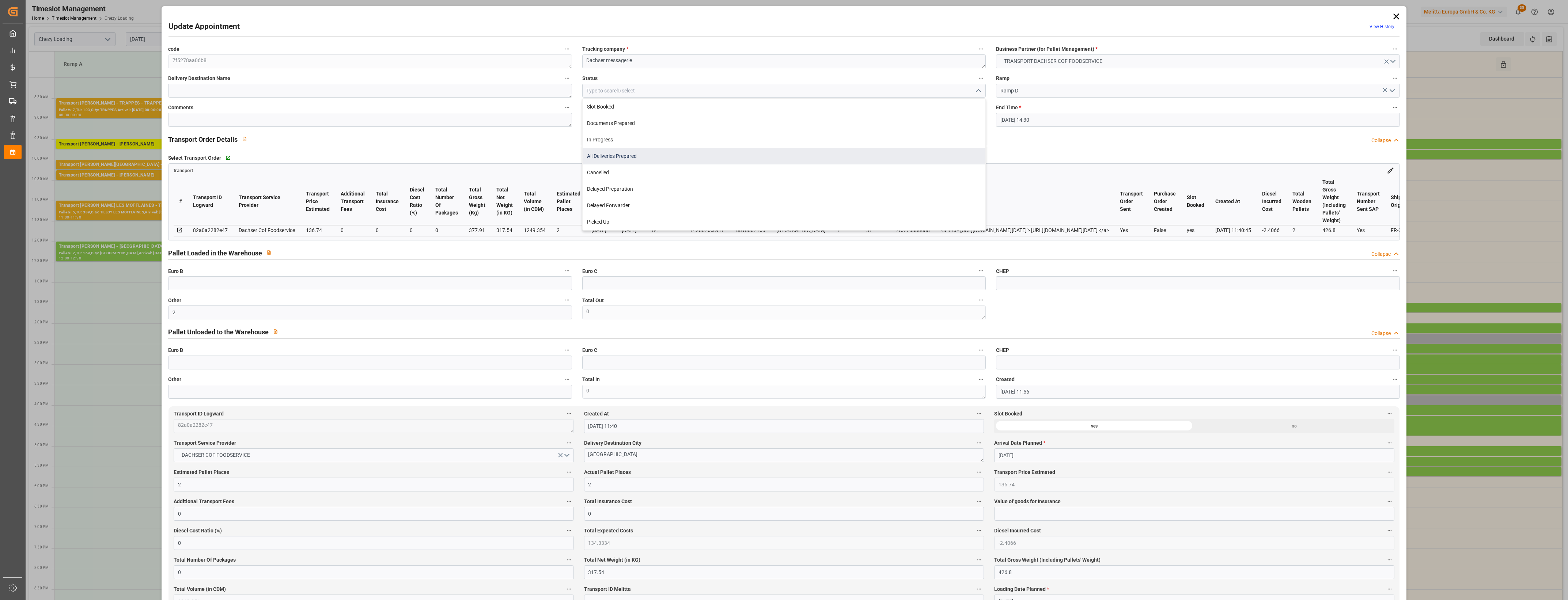
click at [649, 150] on div "All Deliveries Prepared" at bounding box center [784, 156] width 403 height 16
type input "All Deliveries Prepared"
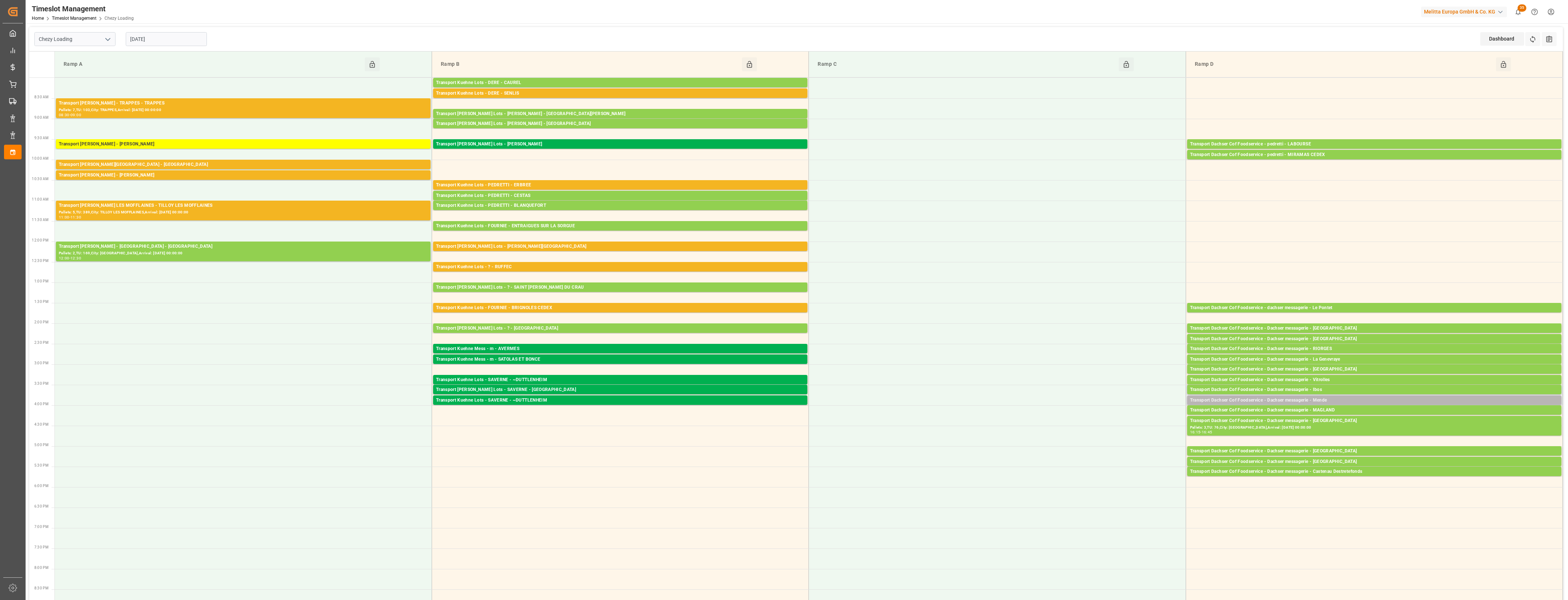
click at [1344, 401] on div "Transport Dachser Cof Foodservice - Dachser messagerie - Mende" at bounding box center [1374, 401] width 368 height 8
click at [1105, 425] on button "Open" at bounding box center [1090, 423] width 51 height 9
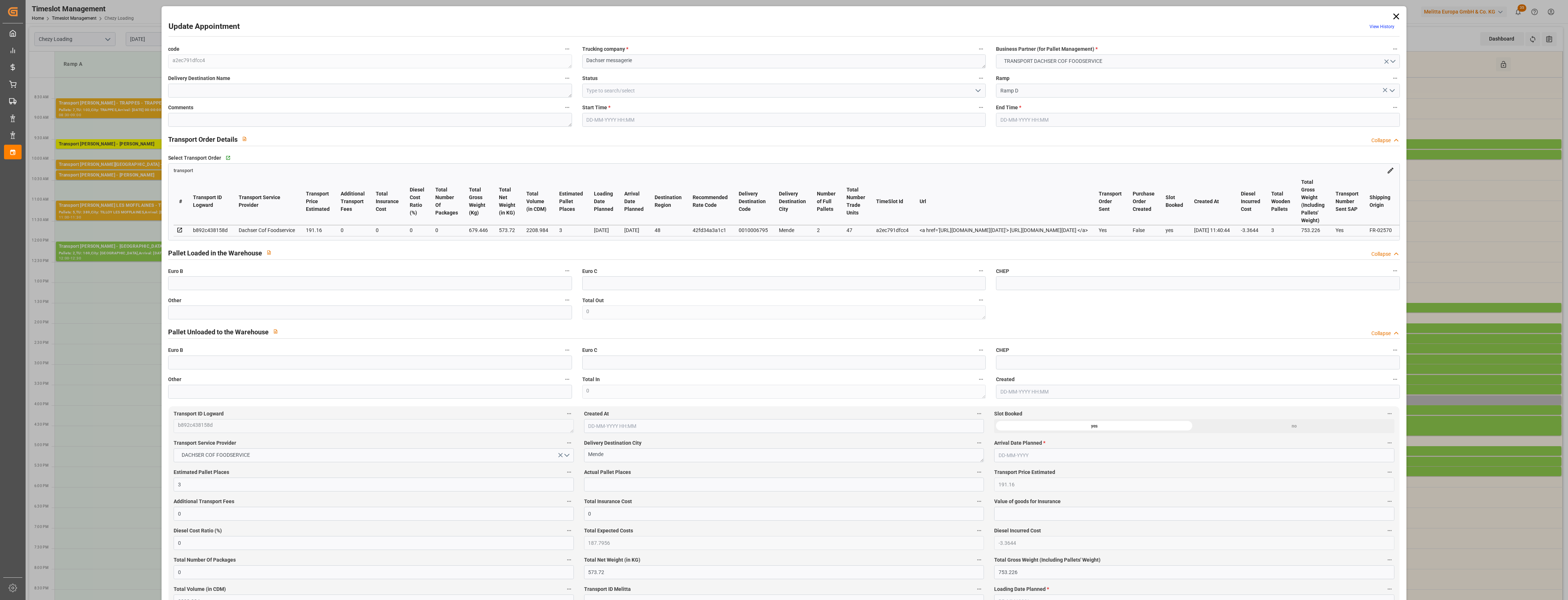
type input "[DATE] 15:45"
type input "[DATE] 16:00"
type input "[DATE] 12:05"
type input "[DATE] 11:40"
type input "[DATE]"
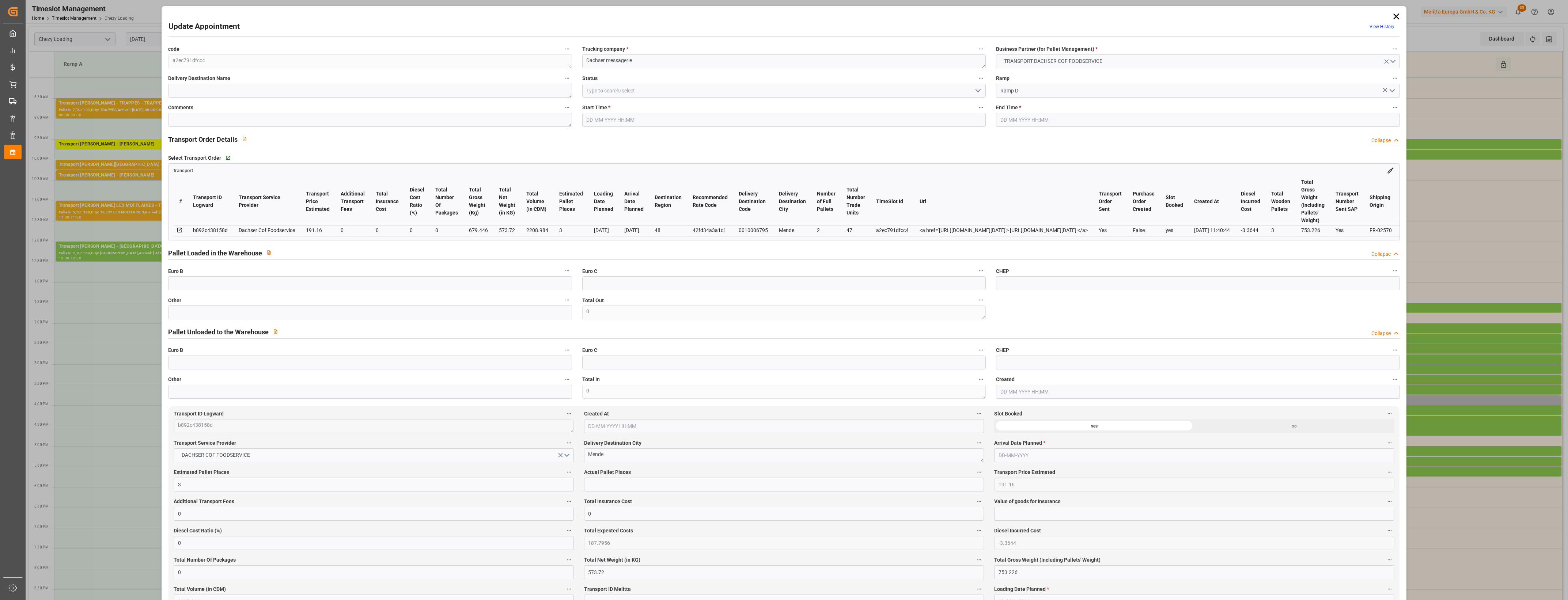
type input "[DATE]"
click at [185, 316] on input "text" at bounding box center [370, 313] width 404 height 14
type input "3"
click at [619, 485] on input "text" at bounding box center [784, 485] width 400 height 14
type input "3"
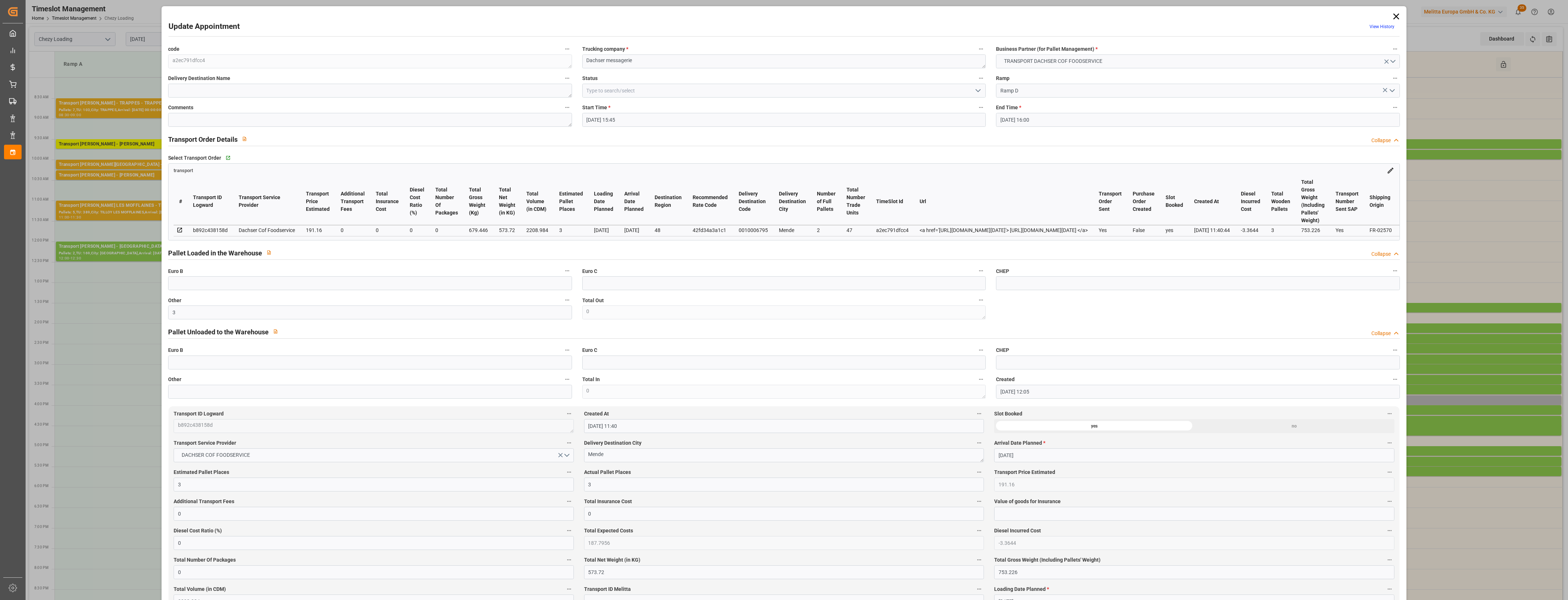
click at [657, 472] on label "Actual Pallet Places" at bounding box center [784, 472] width 400 height 10
click at [974, 472] on button "Actual Pallet Places" at bounding box center [979, 472] width 9 height 9
click at [682, 472] on div at bounding box center [784, 300] width 1568 height 600
click at [974, 91] on icon "open menu" at bounding box center [978, 91] width 9 height 9
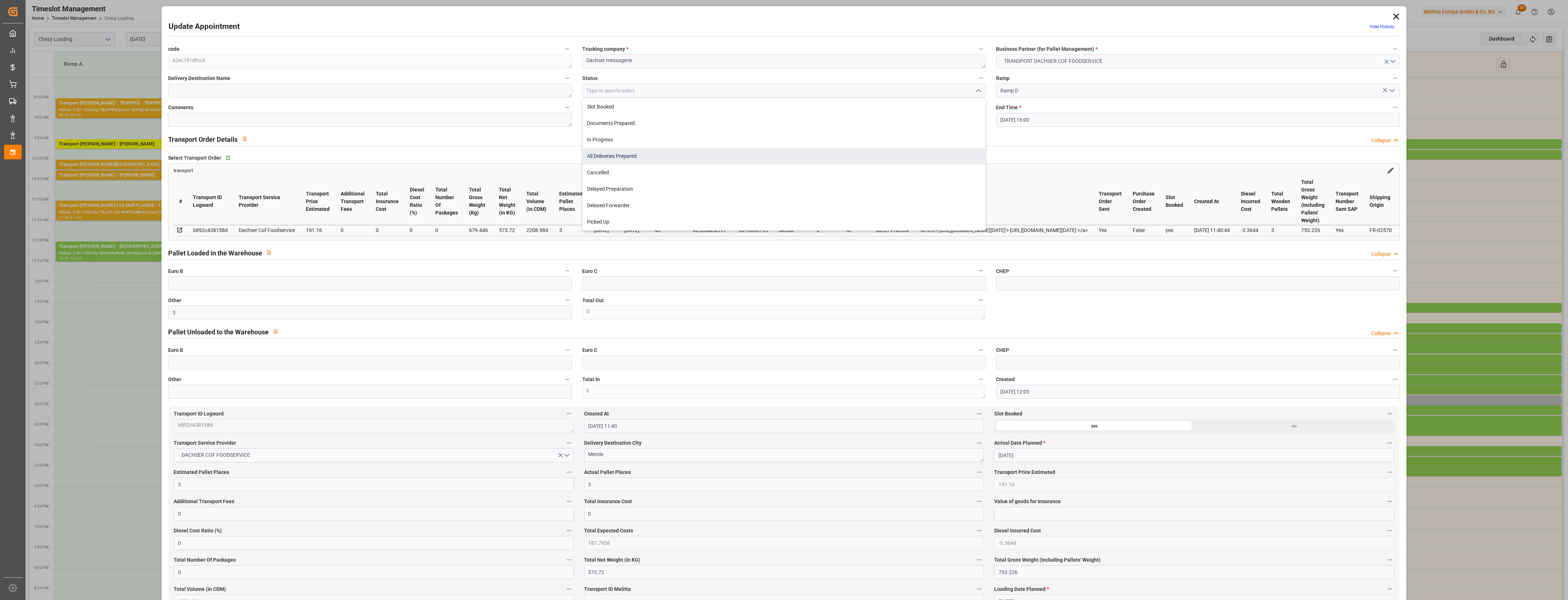
click at [647, 155] on div "All Deliveries Prepared" at bounding box center [784, 156] width 403 height 16
type input "All Deliveries Prepared"
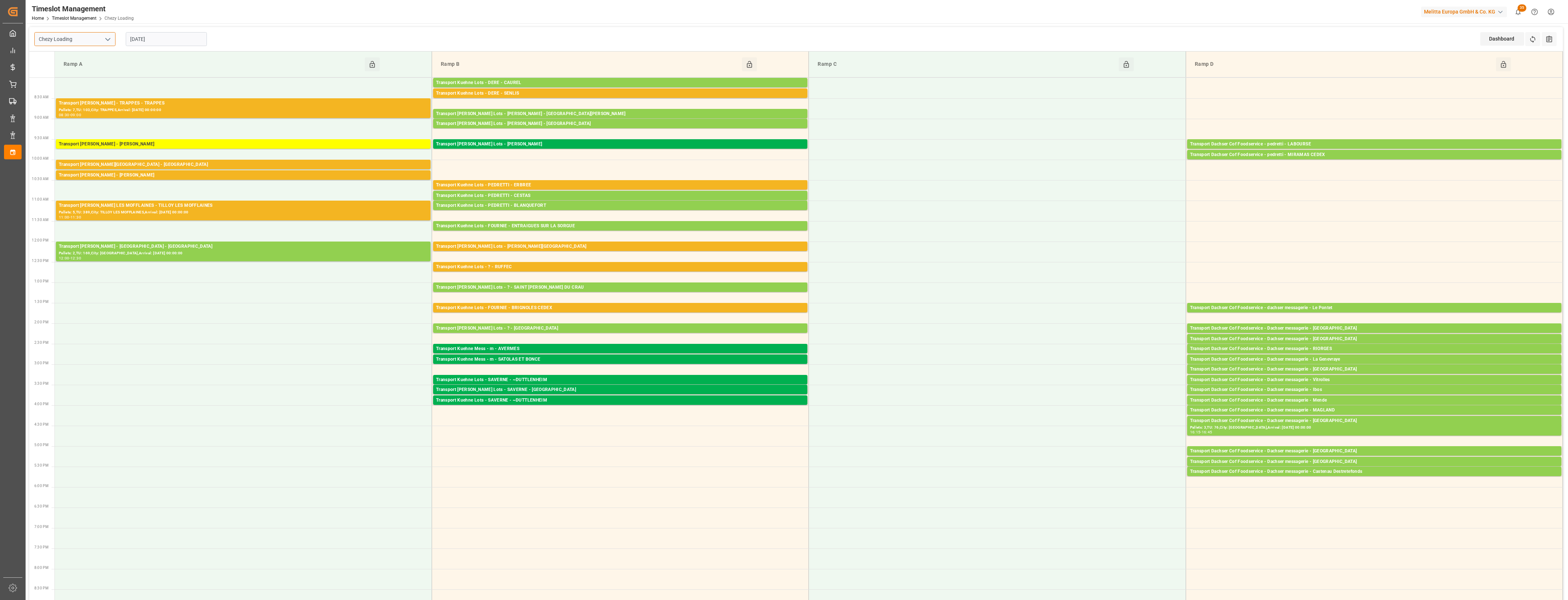
click at [101, 36] on input "Chezy Loading" at bounding box center [75, 39] width 81 height 14
click at [108, 43] on icon "open menu" at bounding box center [108, 40] width 9 height 9
click at [91, 67] on div "Chezy Unloading" at bounding box center [75, 72] width 80 height 16
type input "Chezy Unloading"
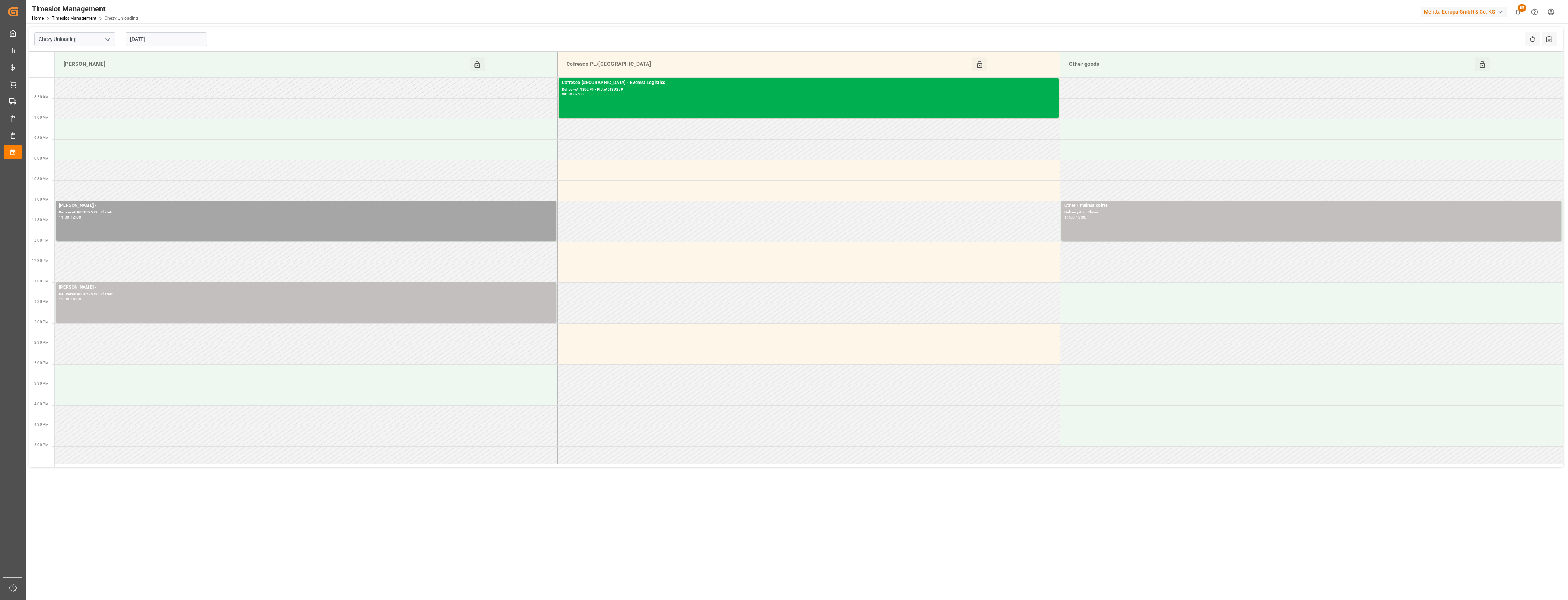
click at [165, 31] on div "[DATE]" at bounding box center [166, 39] width 91 height 24
click at [165, 41] on input "[DATE]" at bounding box center [166, 39] width 81 height 14
click at [180, 82] on div "4" at bounding box center [178, 84] width 9 height 9
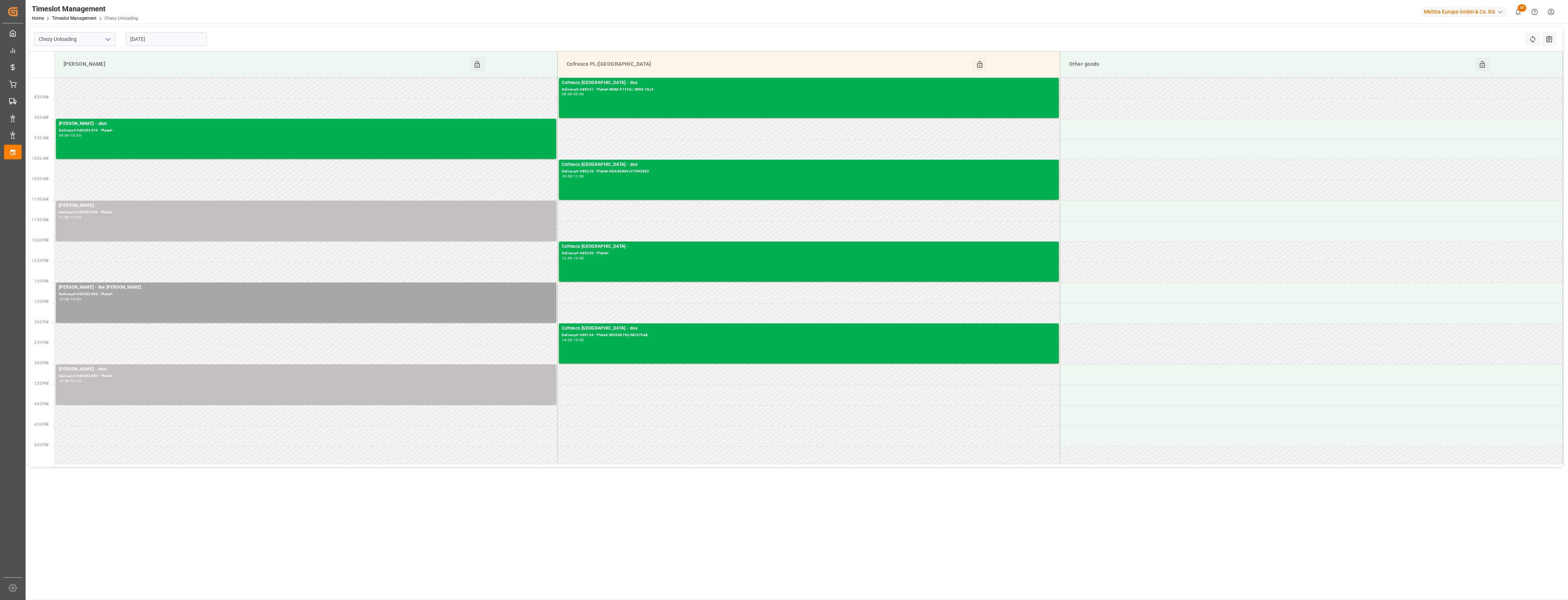
click at [166, 39] on input "[DATE]" at bounding box center [166, 39] width 81 height 14
click at [137, 97] on div "8" at bounding box center [135, 98] width 9 height 9
type input "[DATE]"
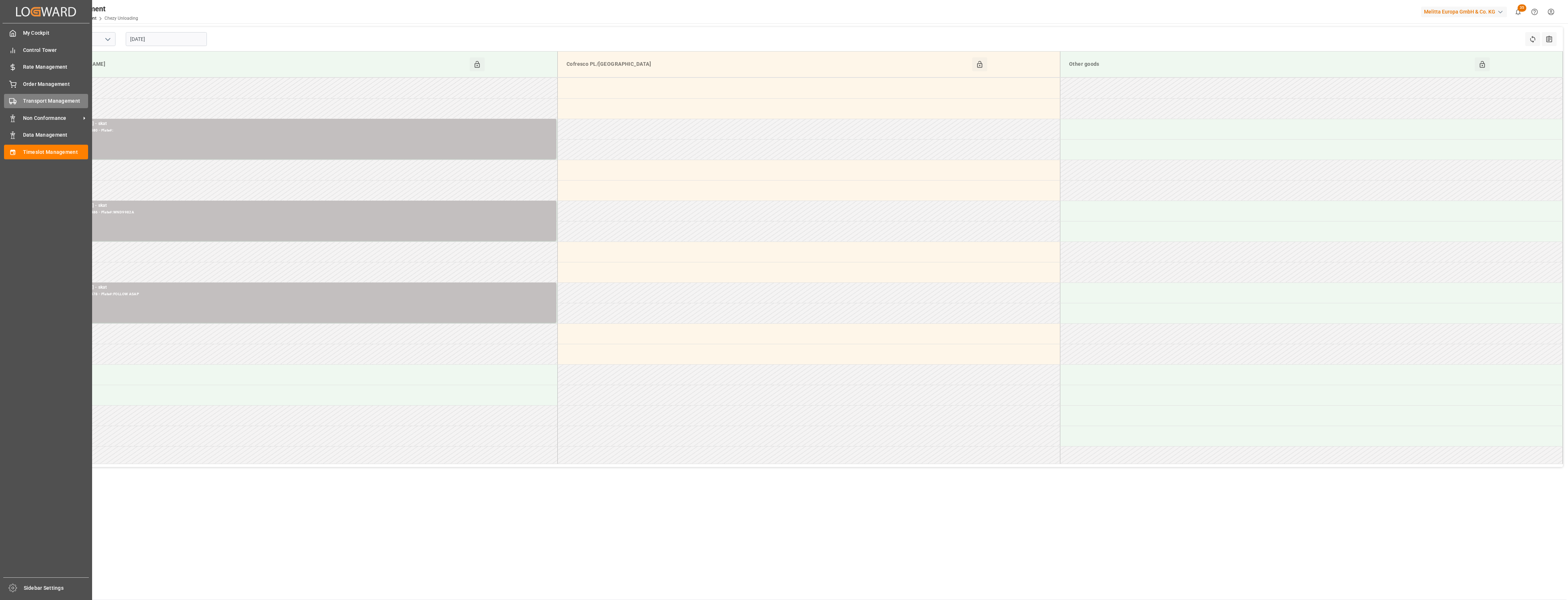
click at [22, 103] on div "Transport Management Transport Management" at bounding box center [46, 101] width 84 height 14
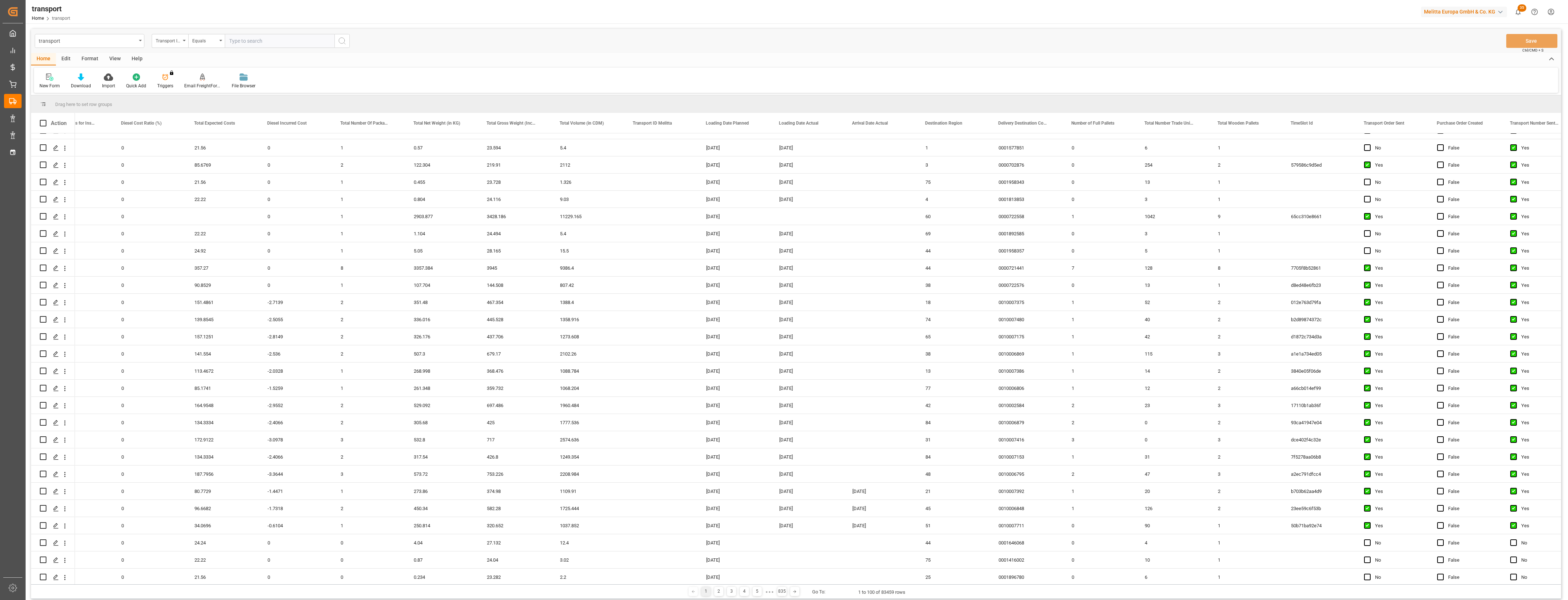
scroll to position [0, 850]
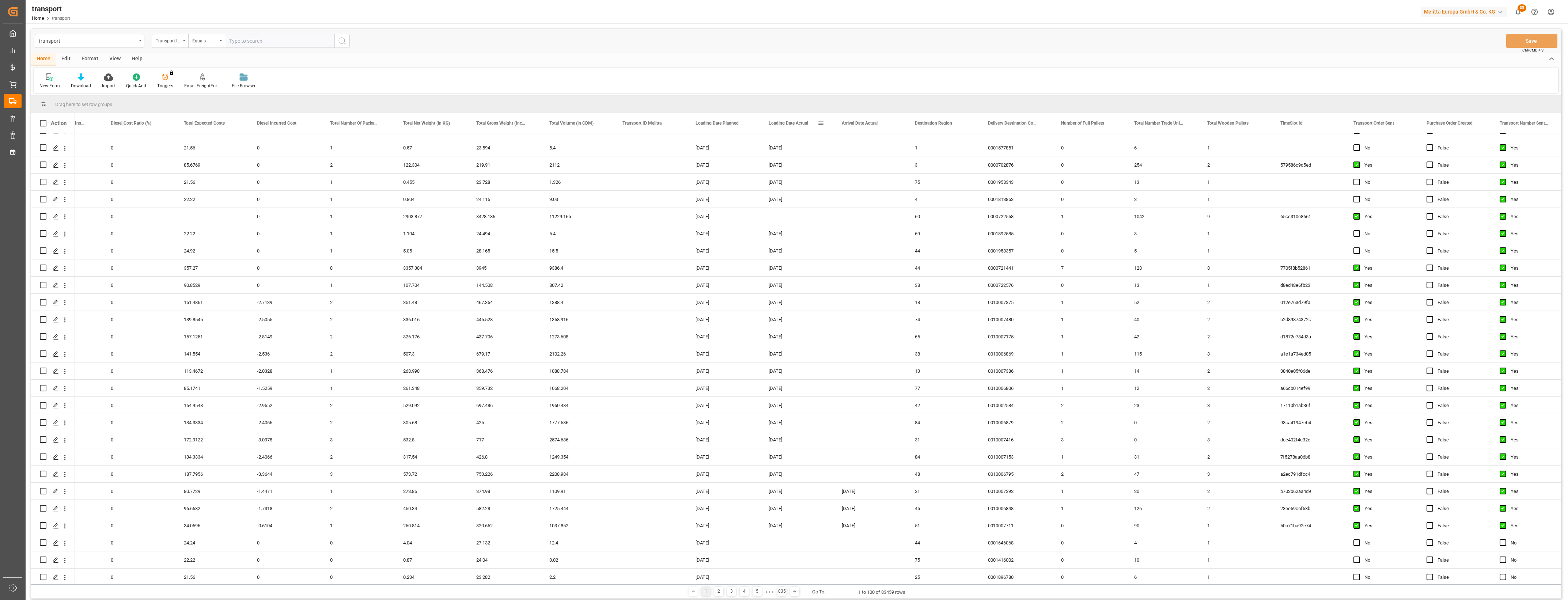
click at [823, 122] on span at bounding box center [820, 123] width 6 height 6
click at [865, 123] on span "filter" at bounding box center [863, 124] width 6 height 6
click at [887, 159] on input "date" at bounding box center [854, 162] width 72 height 14
type input "[DATE]"
click at [864, 186] on button "Apply" at bounding box center [864, 186] width 14 height 8
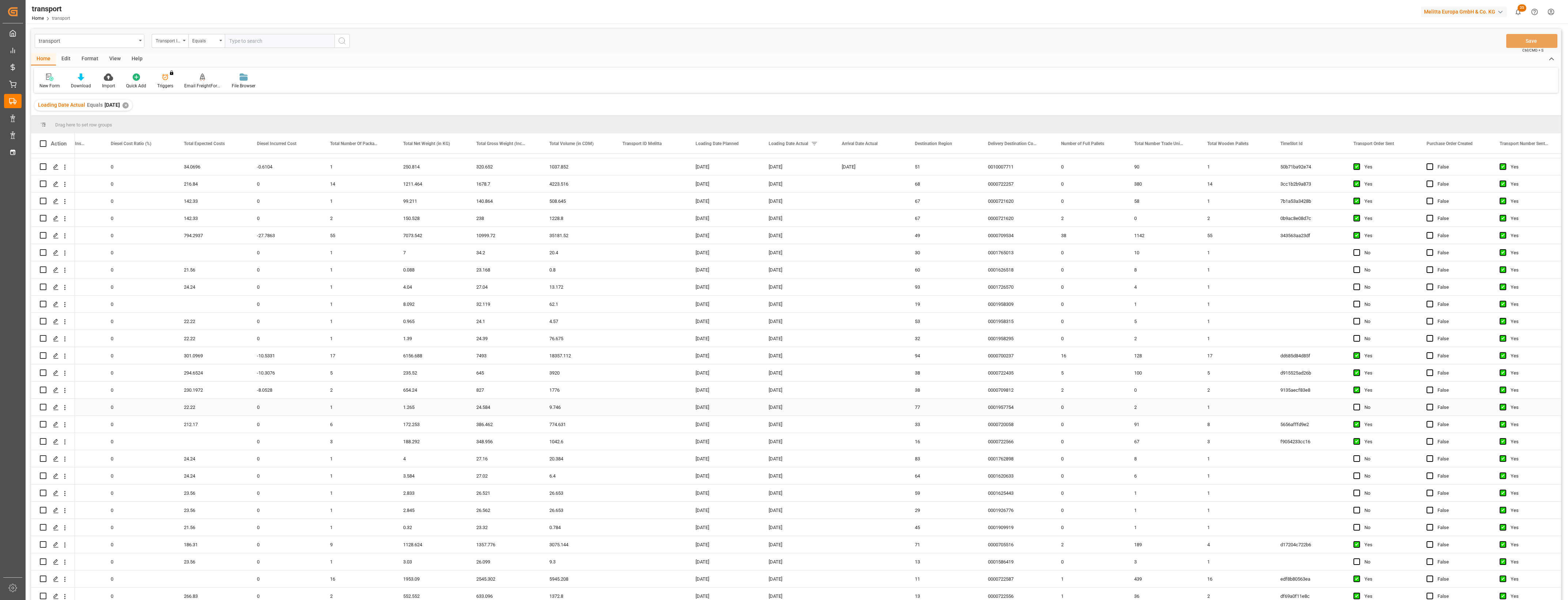
scroll to position [46, 0]
click at [1562, 399] on main "transport Transport ID Logward Equals Save Ctrl/CMD + S Home Edit Format View H…" at bounding box center [796, 324] width 1541 height 591
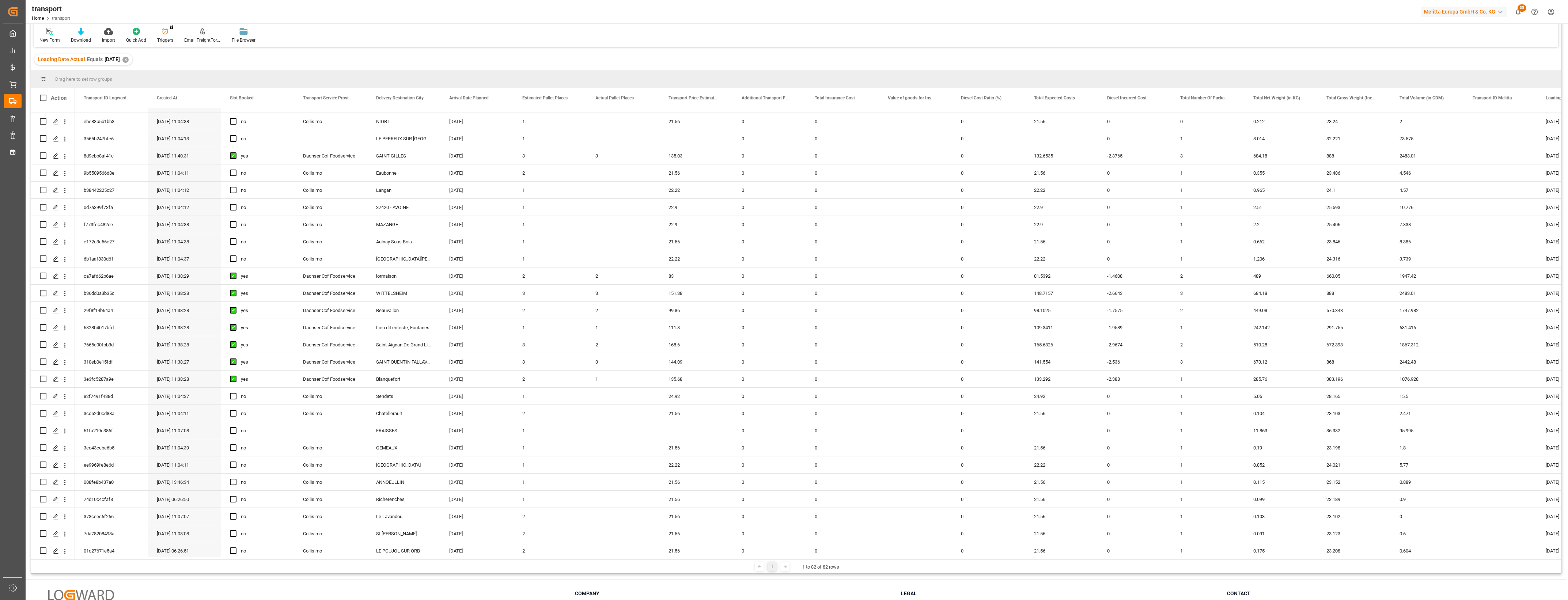
scroll to position [962, 0]
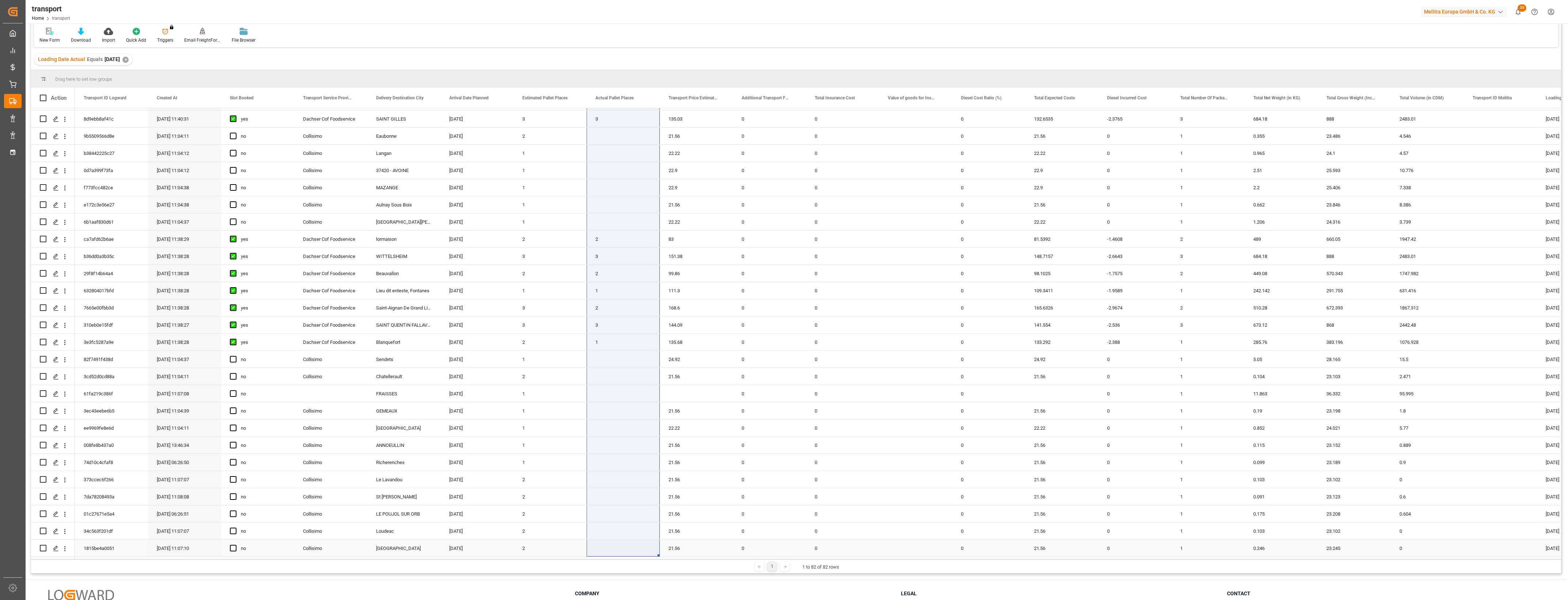
drag, startPoint x: 598, startPoint y: 587, endPoint x: 612, endPoint y: 549, distance: 40.5
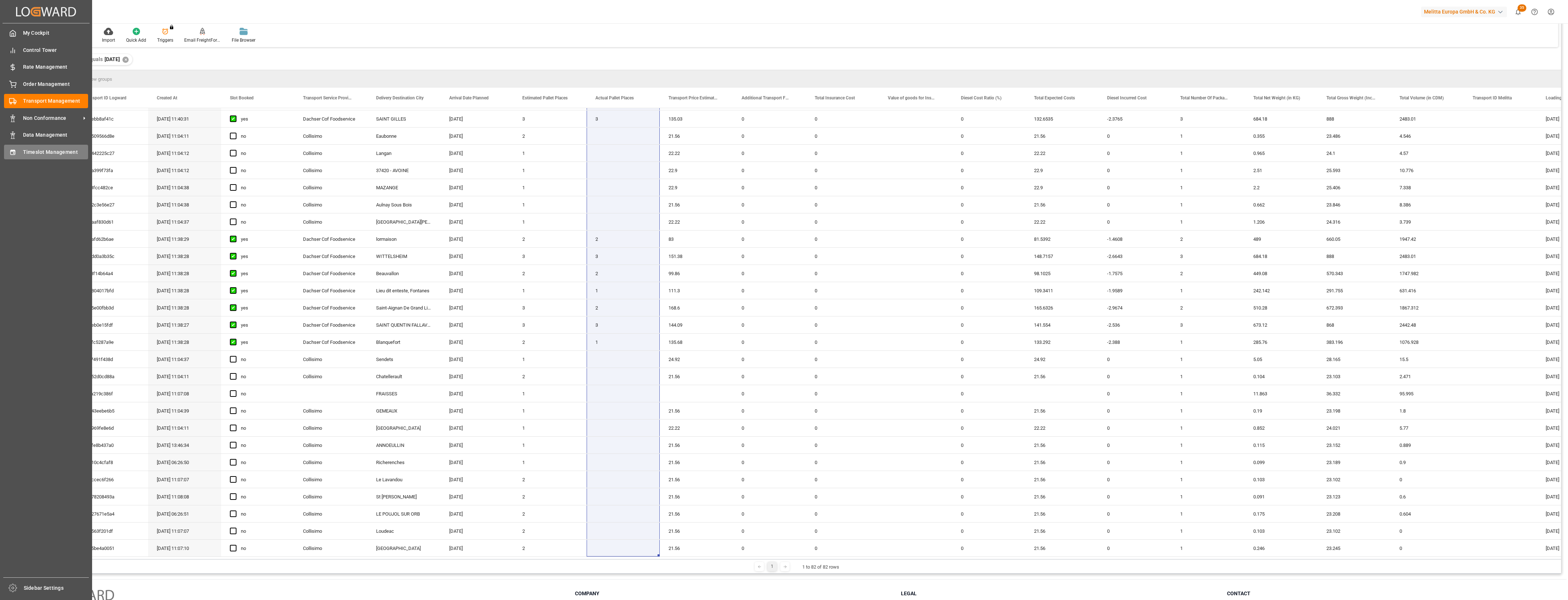
click at [35, 157] on div "Timeslot Management Timeslot Management" at bounding box center [46, 152] width 84 height 14
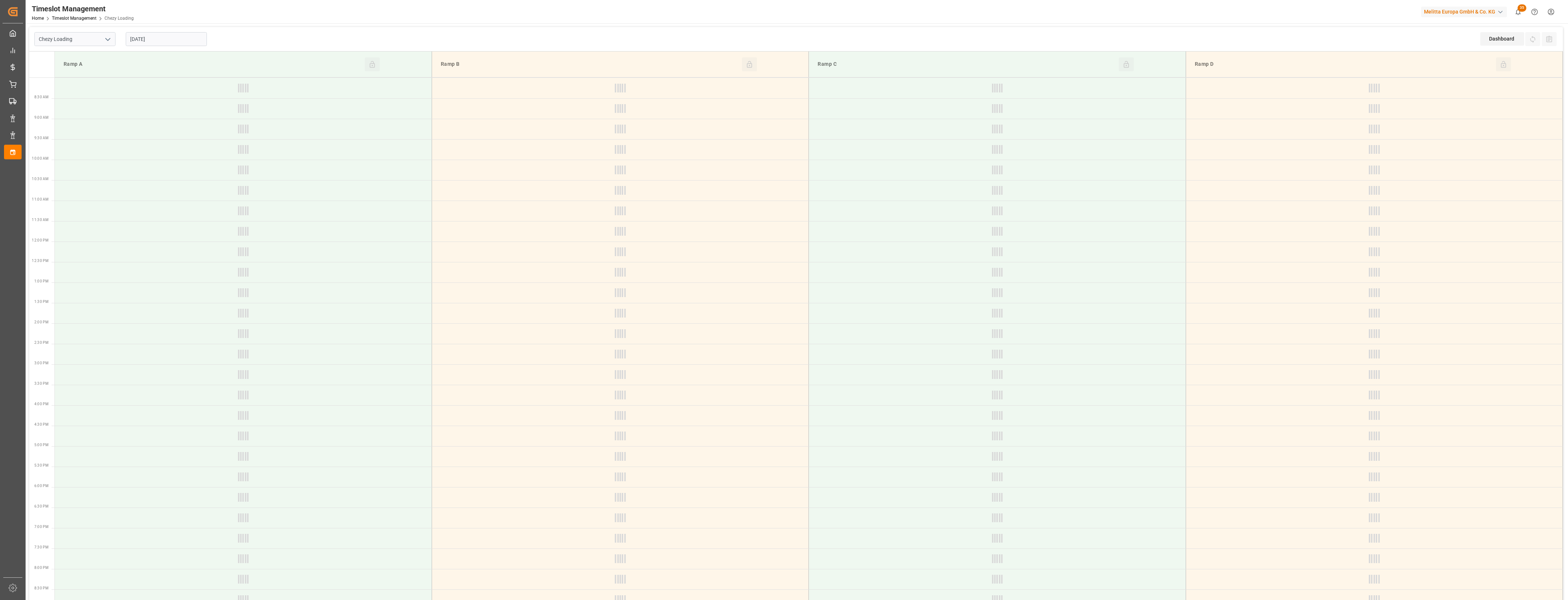
click at [165, 36] on input "[DATE]" at bounding box center [166, 39] width 81 height 14
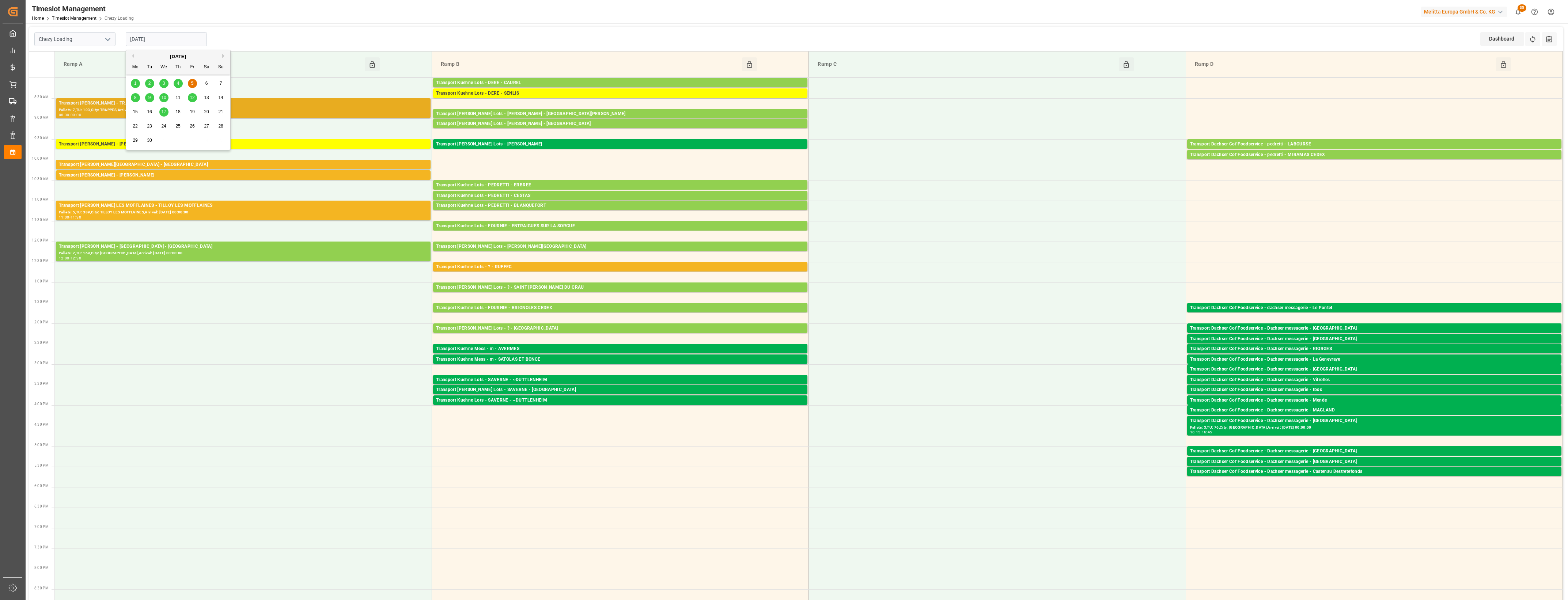
click at [307, 108] on div "Pallets: 7,TU: 103,City: TRAPPES,Arrival: [DATE] 00:00:00" at bounding box center [243, 110] width 368 height 6
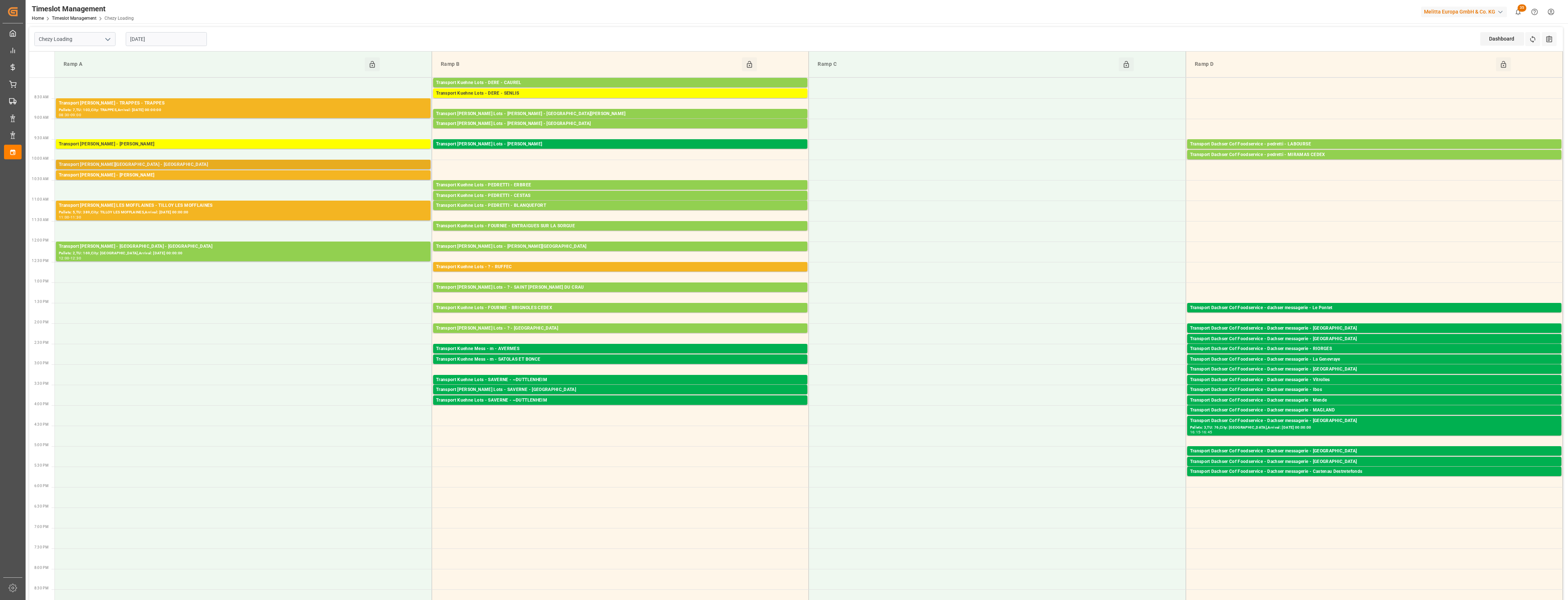
click at [301, 164] on div "Transport [PERSON_NAME][GEOGRAPHIC_DATA] - [GEOGRAPHIC_DATA]" at bounding box center [243, 165] width 368 height 8
click at [304, 179] on div "Pallets: 1,TU: 380,City: [GEOGRAPHIC_DATA],Arrival: [DATE] 00:00:00" at bounding box center [243, 182] width 368 height 6
click at [292, 214] on div "Pallets: 5,TU: 389,City: TILLOY LES MOFFLAINES,Arrival: [DATE] 00:00:00" at bounding box center [243, 213] width 368 height 6
click at [641, 265] on div "Transport Kuehne Lots - ? - RUFFEC" at bounding box center [620, 267] width 368 height 8
click at [170, 40] on input "[DATE]" at bounding box center [166, 39] width 81 height 14
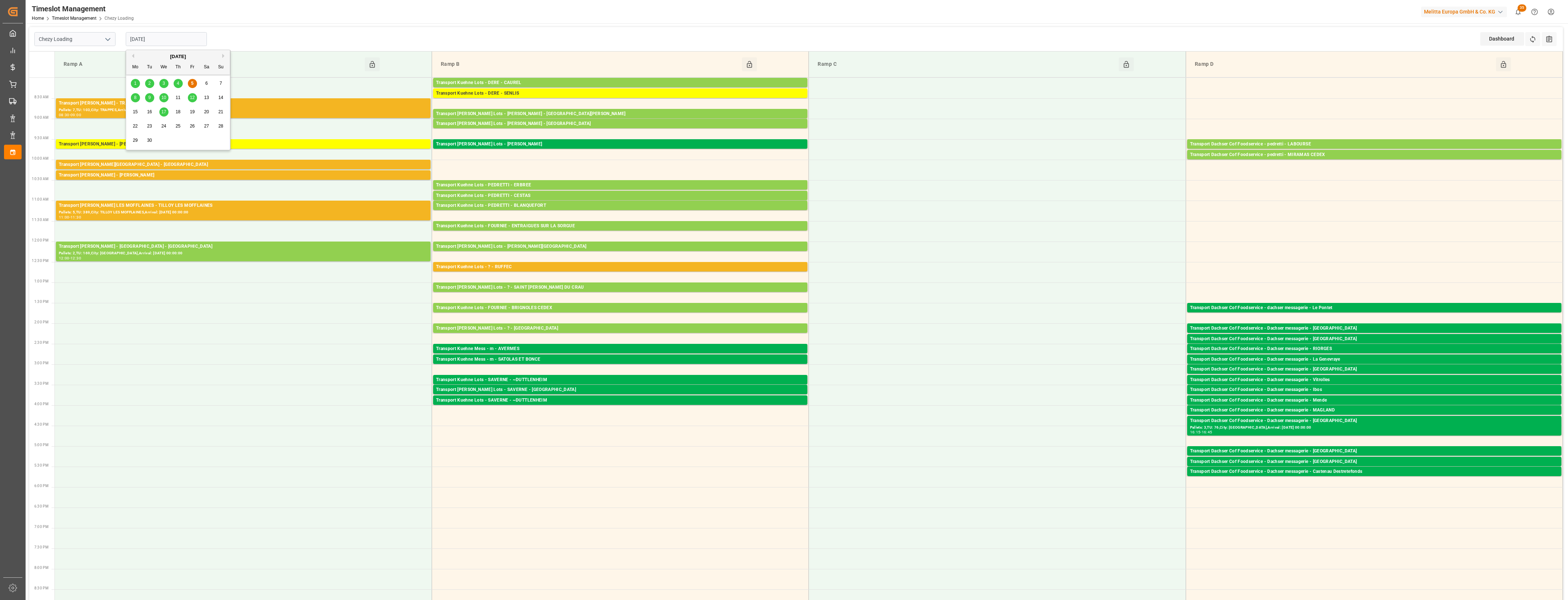
click at [135, 97] on span "8" at bounding box center [135, 97] width 3 height 5
type input "[DATE]"
